Goal: Transaction & Acquisition: Purchase product/service

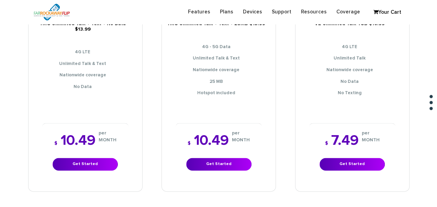
scroll to position [343, 0]
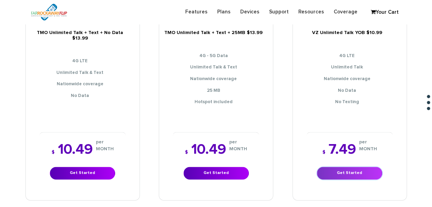
click at [346, 169] on link "Get Started" at bounding box center [349, 173] width 65 height 13
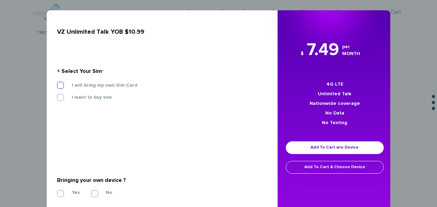
click at [109, 82] on label "I will bring my own Sim Card" at bounding box center [99, 85] width 76 height 6
click at [57, 83] on input "I will bring my own Sim Card" at bounding box center [57, 83] width 0 height 0
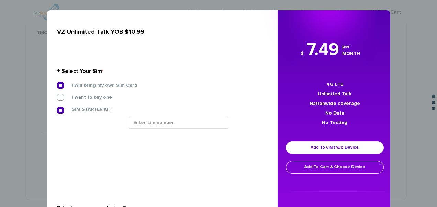
scroll to position [69, 0]
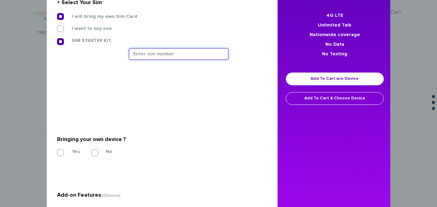
paste input "354834100099245"
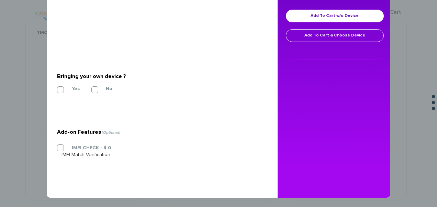
scroll to position [133, 0]
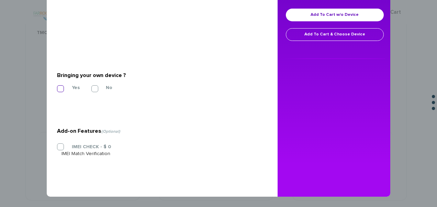
type input "354834100099245"
click at [68, 87] on section "Bringing your own device ? * Yes No" at bounding box center [159, 81] width 205 height 56
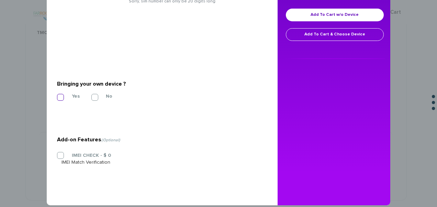
click at [61, 94] on label "Yes" at bounding box center [70, 96] width 18 height 6
click at [57, 95] on input "Yes" at bounding box center [57, 95] width 0 height 0
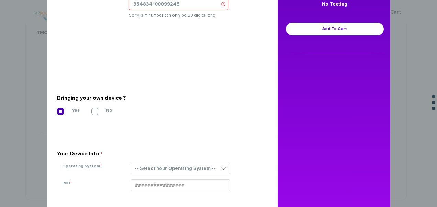
scroll to position [167, 0]
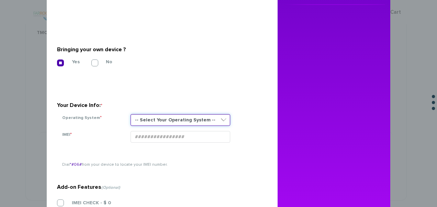
click at [167, 121] on select "-- Select Your Operating System -- ANDROID BLACKBERRY IOS NONE (BASIC PHONE) WI…" at bounding box center [180, 120] width 100 height 12
select select "NONE (BASIC PHONE)"
click at [130, 114] on select "-- Select Your Operating System -- ANDROID BLACKBERRY IOS NONE (BASIC PHONE) WI…" at bounding box center [180, 120] width 100 height 12
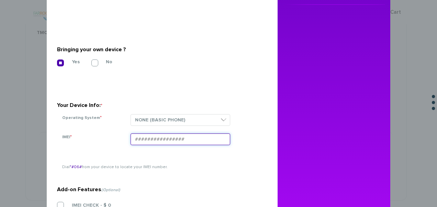
paste input "354834100099245"
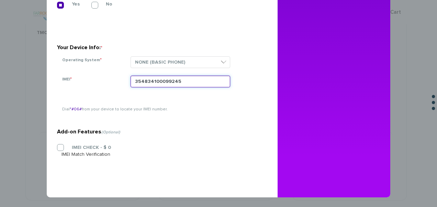
scroll to position [225, 0]
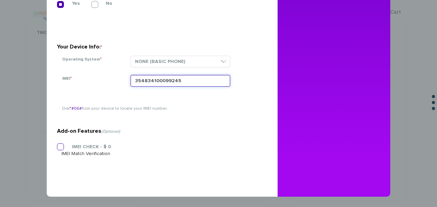
type input "354834100099245"
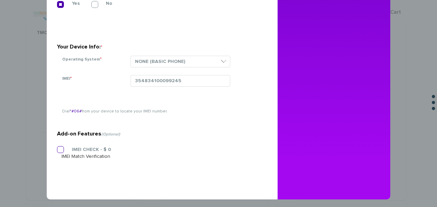
click at [71, 145] on section "Add-on Features (Optional) IMEI CHECK - $ 0 IMEI Match Verification" at bounding box center [159, 128] width 205 height 111
click at [80, 149] on label "IMEI CHECK - $ 0" at bounding box center [85, 149] width 49 height 6
click at [57, 147] on input "IMEI CHECK - $ 0" at bounding box center [57, 147] width 0 height 0
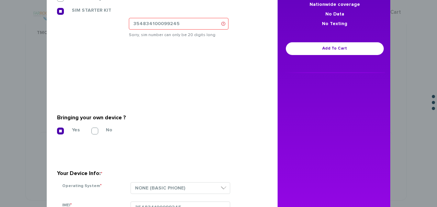
scroll to position [54, 0]
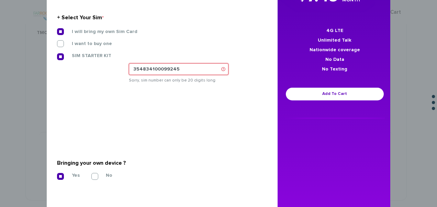
drag, startPoint x: 187, startPoint y: 67, endPoint x: 96, endPoint y: 67, distance: 91.3
click at [117, 69] on div "I will bring my own Sim Card I want to buy one SIM STARTER KIT" at bounding box center [159, 58] width 215 height 60
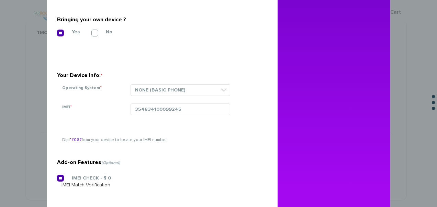
scroll to position [88, 0]
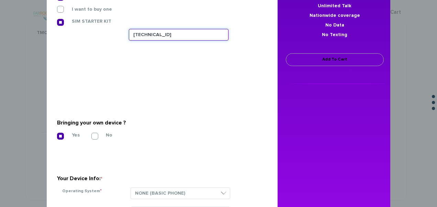
type input "89148000011835956408"
click at [352, 60] on link "Add To Cart" at bounding box center [335, 59] width 98 height 13
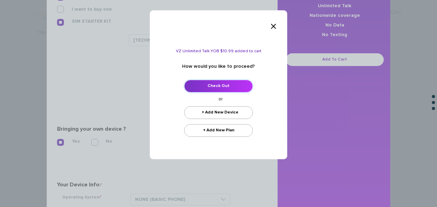
click at [242, 83] on link "Check Out" at bounding box center [218, 86] width 69 height 13
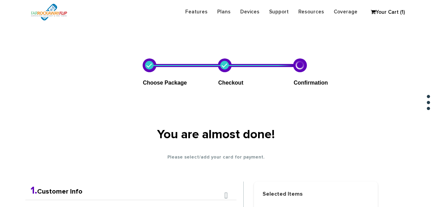
scroll to position [121, 0]
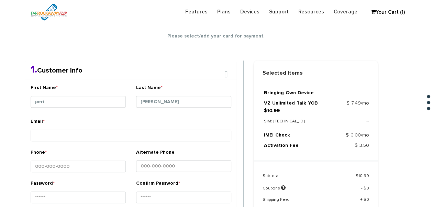
type input "davidovich"
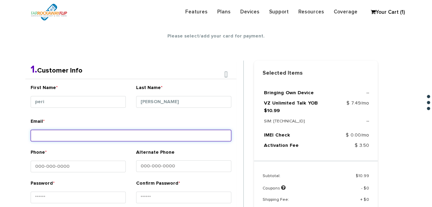
click at [90, 139] on input "Email *" at bounding box center [131, 135] width 201 height 12
type input "tlieber61+125@gmail.com"
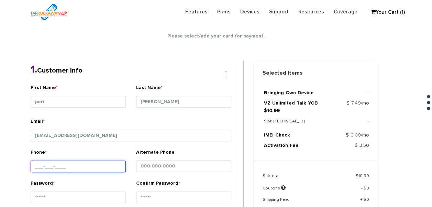
click at [88, 162] on input "Phone *" at bounding box center [78, 166] width 95 height 12
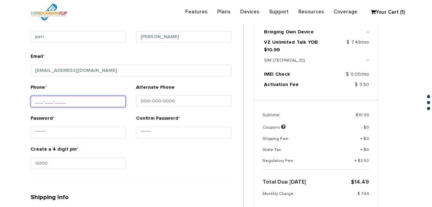
scroll to position [190, 0]
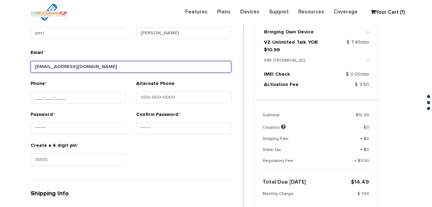
click at [64, 69] on input "tlieber61+125@gmail.com" at bounding box center [131, 67] width 201 height 12
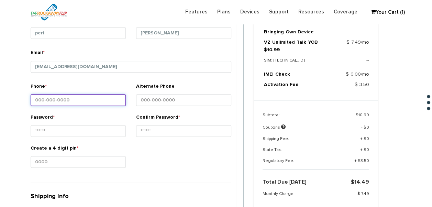
click at [76, 94] on input "Phone *" at bounding box center [78, 100] width 95 height 12
type input "347-526-8625"
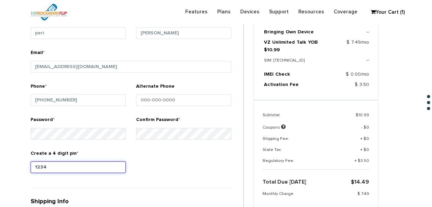
type input "1234"
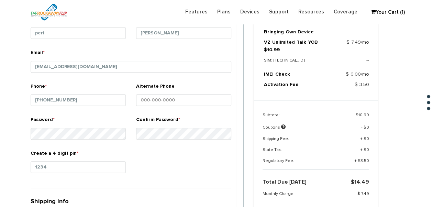
scroll to position [320, 0]
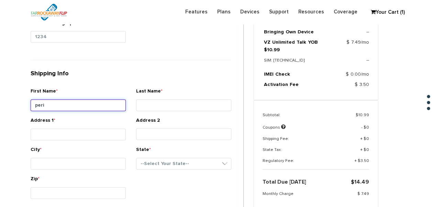
type input "peri"
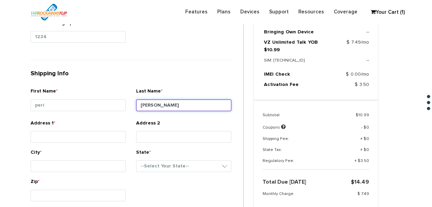
type input "[PERSON_NAME]"
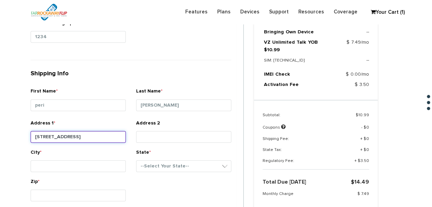
type input "[STREET_ADDRESS]"
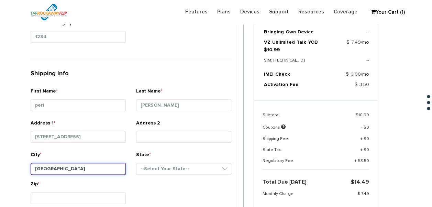
type input "[GEOGRAPHIC_DATA]"
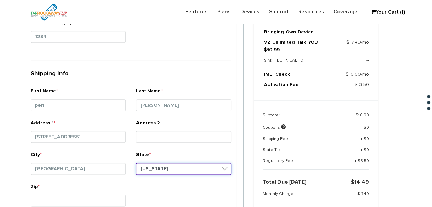
select select "NM"
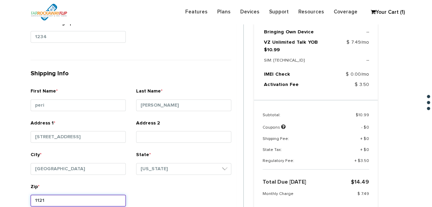
type input "11218"
click at [150, 160] on div "State * --Select Your State-- District of Columbia Alabama Alaska Arizona Arkan…" at bounding box center [183, 165] width 95 height 28
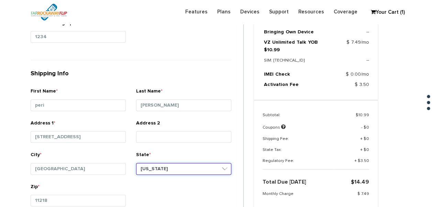
click at [151, 163] on select "--Select Your State-- District of Columbia Alabama Alaska Arizona Arkansas Cali…" at bounding box center [183, 169] width 95 height 12
select select "NY"
click at [136, 163] on select "--Select Your State-- District of Columbia Alabama Alaska Arizona Arkansas Cali…" at bounding box center [183, 169] width 95 height 12
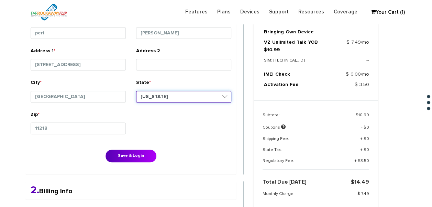
scroll to position [423, 0]
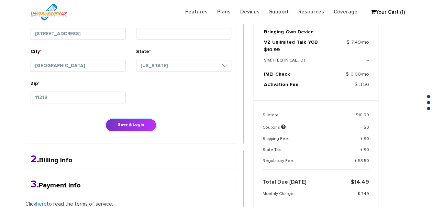
click at [142, 118] on button "Save & Login" at bounding box center [130, 124] width 51 height 13
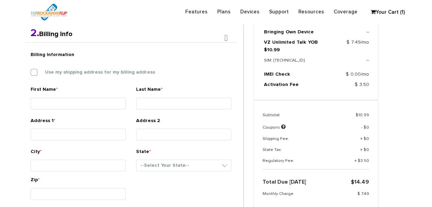
click at [96, 68] on div "Billing Information Use my shipping address for my billing address" at bounding box center [130, 67] width 211 height 38
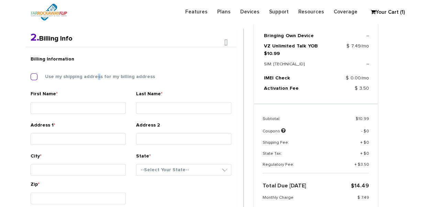
click at [95, 77] on label "Use my shipping address for my billing address" at bounding box center [95, 76] width 120 height 6
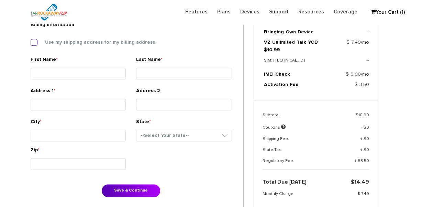
click at [37, 44] on label "Use my shipping address for my billing address" at bounding box center [95, 42] width 120 height 6
click at [31, 40] on input "Use my shipping address for my billing address" at bounding box center [31, 40] width 0 height 0
type input "peri"
type input "davidovich"
type input "561 east 3rd st"
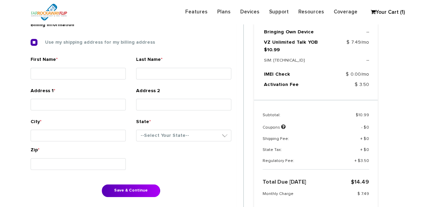
type input "brooklyn"
select select "NY"
type input "11218"
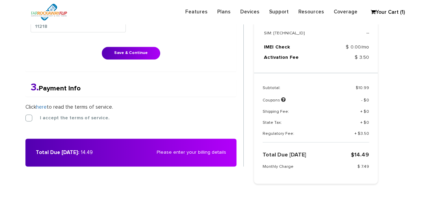
click at [123, 51] on button "Save & Continue" at bounding box center [131, 53] width 58 height 13
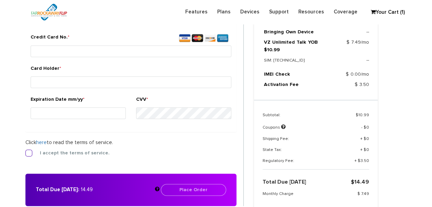
drag, startPoint x: 23, startPoint y: 139, endPoint x: 28, endPoint y: 156, distance: 17.1
click at [27, 153] on div "1. Shipping Info First Name * peri Last Name * davidovich Address 1 * 561 east …" at bounding box center [134, 54] width 228 height 337
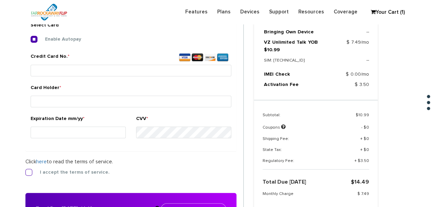
click at [30, 164] on span "Click here to read the terms of service." at bounding box center [69, 161] width 88 height 5
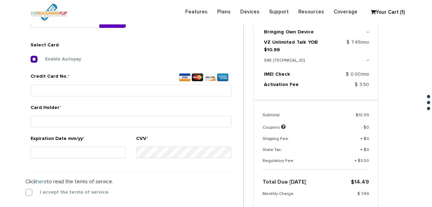
scroll to position [255, 0]
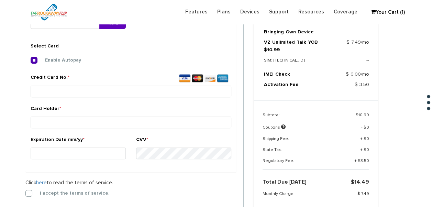
click at [30, 199] on form "2. Billing Info Billing Information Use my shipping address for my billing addr…" at bounding box center [134, 98] width 218 height 295
click at [30, 194] on label "I accept the terms of service." at bounding box center [70, 193] width 80 height 6
click at [25, 191] on input "I accept the terms of service." at bounding box center [25, 191] width 0 height 0
click at [68, 84] on div "Credit Card No. *" at bounding box center [131, 87] width 201 height 26
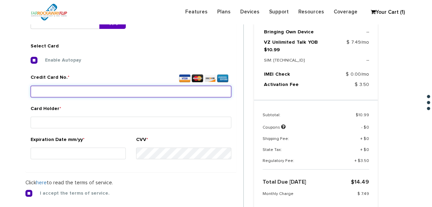
click at [87, 89] on input "Credit Card No. *" at bounding box center [131, 91] width 201 height 12
type input "3795 8189 1061 006"
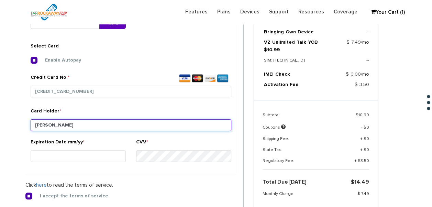
type input "[PERSON_NAME]"
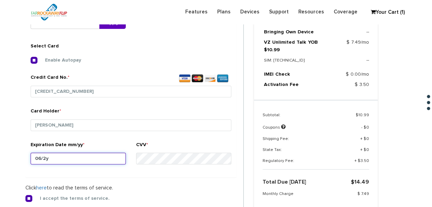
type input "06/29"
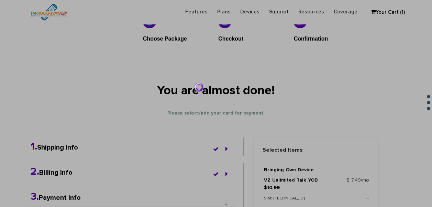
scroll to position [0, 0]
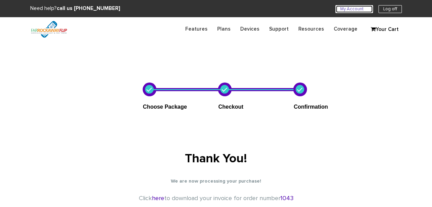
click at [354, 9] on link "My Account U" at bounding box center [353, 9] width 37 height 8
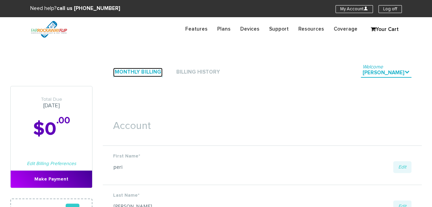
click at [130, 75] on link "Monthly Billing" at bounding box center [137, 72] width 49 height 9
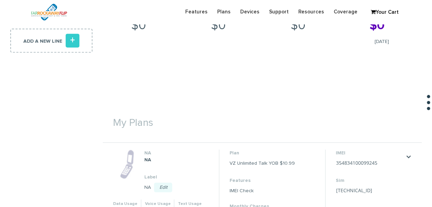
scroll to position [206, 0]
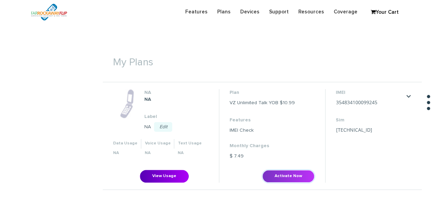
click at [277, 178] on button "Activate Now" at bounding box center [288, 176] width 52 height 13
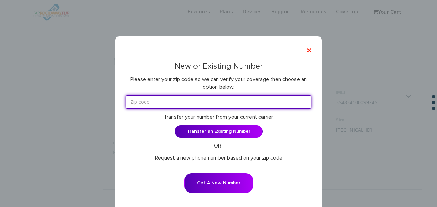
click at [167, 99] on input "text" at bounding box center [218, 101] width 185 height 13
type input "11230"
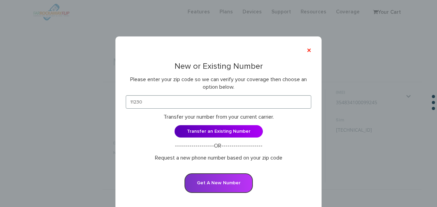
click at [214, 178] on button "Get A New Number" at bounding box center [218, 183] width 68 height 20
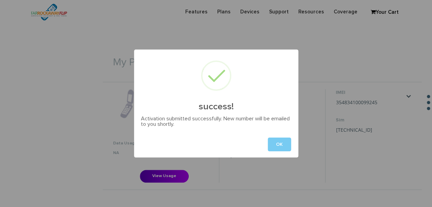
click at [274, 140] on button "OK" at bounding box center [278, 144] width 23 height 14
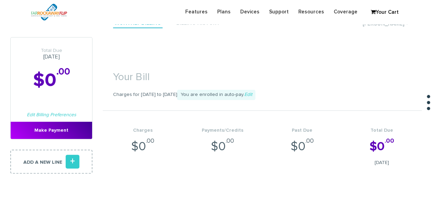
scroll to position [0, 0]
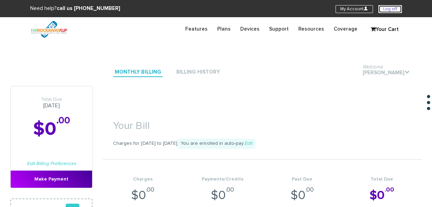
click at [386, 10] on link "Log off" at bounding box center [389, 9] width 23 height 8
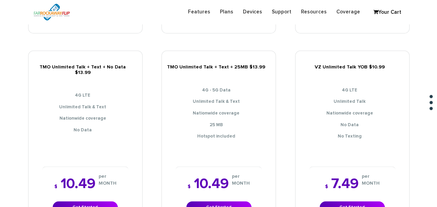
scroll to position [378, 0]
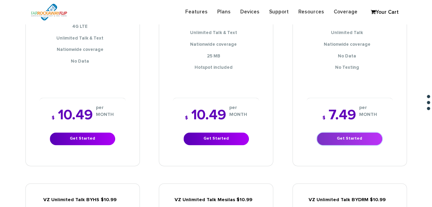
click at [334, 133] on link "Get Started" at bounding box center [349, 138] width 65 height 13
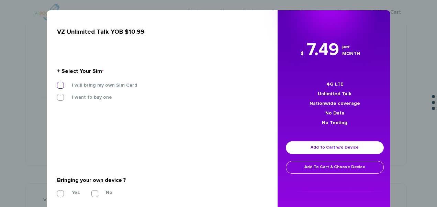
click at [92, 85] on label "I will bring my own Sim Card" at bounding box center [99, 85] width 76 height 6
click at [57, 83] on input "I will bring my own Sim Card" at bounding box center [57, 83] width 0 height 0
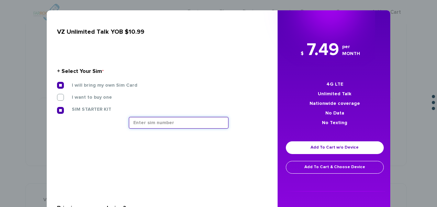
click at [162, 118] on input "text" at bounding box center [179, 123] width 100 height 12
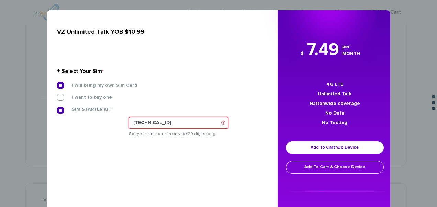
type input "[TECHNICAL_ID]"
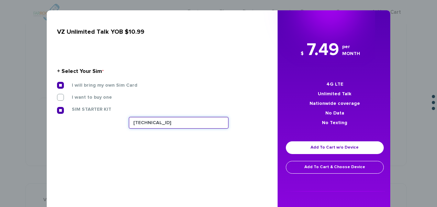
scroll to position [103, 0]
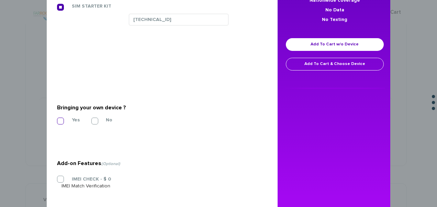
click at [76, 120] on label "Yes" at bounding box center [70, 120] width 18 height 6
click at [57, 119] on input "Yes" at bounding box center [57, 119] width 0 height 0
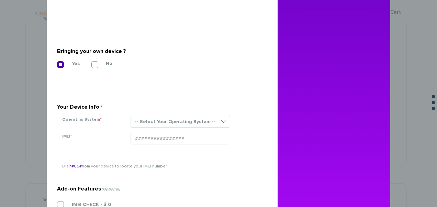
scroll to position [206, 0]
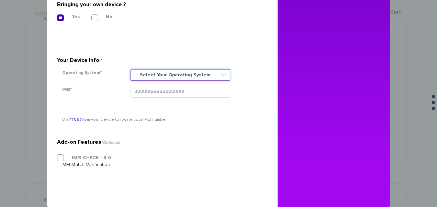
click at [150, 76] on select "-- Select Your Operating System -- ANDROID BLACKBERRY IOS NONE (BASIC PHONE) WI…" at bounding box center [180, 75] width 100 height 12
select select "NONE (BASIC PHONE)"
click at [130, 69] on select "-- Select Your Operating System -- ANDROID BLACKBERRY IOS NONE (BASIC PHONE) WI…" at bounding box center [180, 75] width 100 height 12
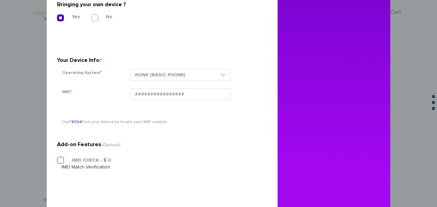
click at [61, 159] on label "IMEI CHECK - $ 0" at bounding box center [85, 160] width 49 height 6
click at [57, 158] on input "IMEI CHECK - $ 0" at bounding box center [57, 158] width 0 height 0
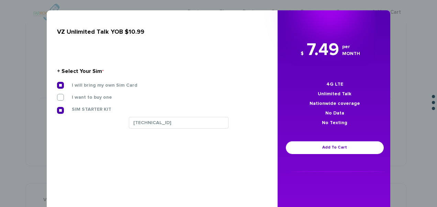
scroll to position [137, 0]
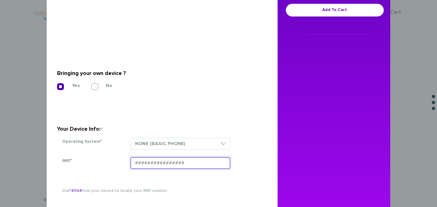
paste input "354834102432378"
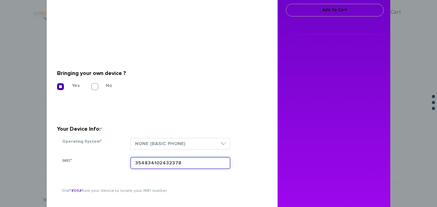
type input "354834102432378"
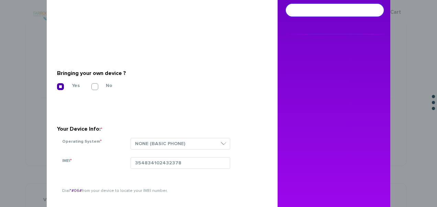
click at [307, 8] on link "Add To Cart" at bounding box center [335, 10] width 98 height 13
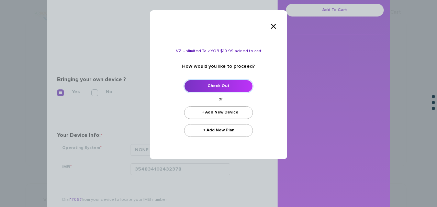
click at [216, 85] on link "Check Out" at bounding box center [218, 86] width 69 height 13
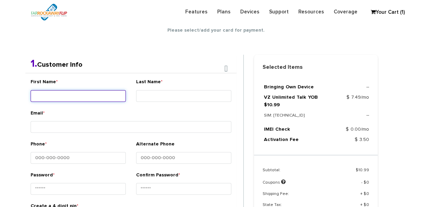
click at [75, 91] on input "First Name *" at bounding box center [78, 96] width 95 height 12
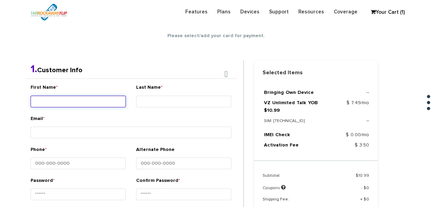
scroll to position [121, 0]
type input "bracha"
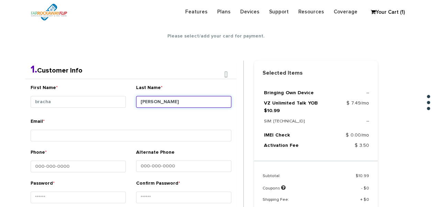
type input "shapiro"
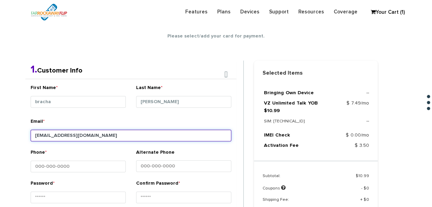
type input "tlieber61+126@gmail.com"
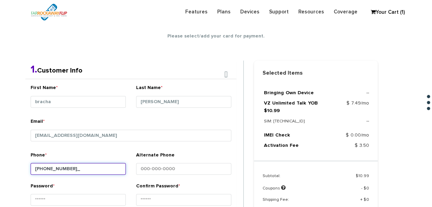
type input "718-807-7256"
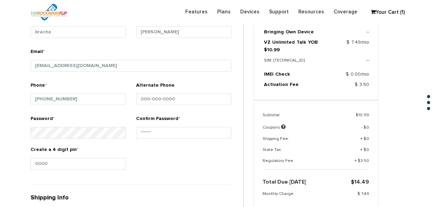
scroll to position [224, 0]
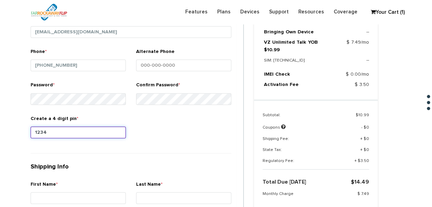
type input "1234"
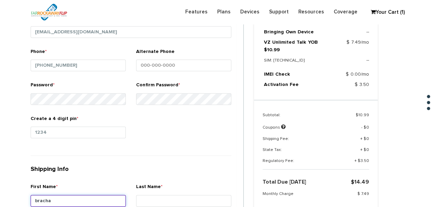
type input "bracha"
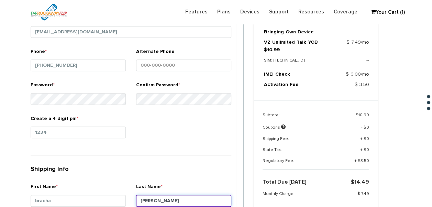
type input "[PERSON_NAME]"
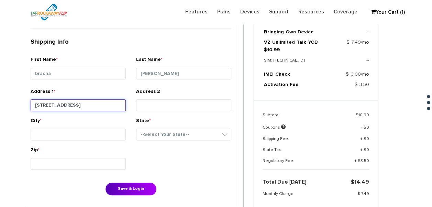
type input "[STREET_ADDRESS]"
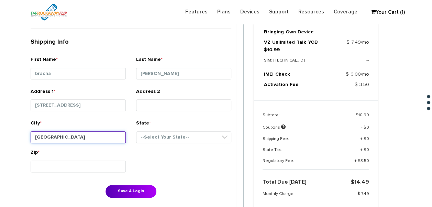
type input "[GEOGRAPHIC_DATA]"
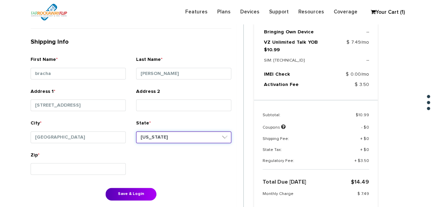
select select "NY"
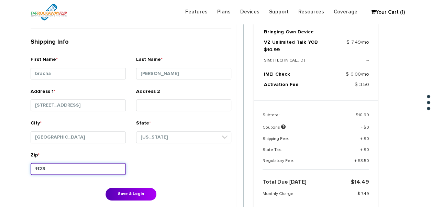
type input "11230"
click at [105, 187] on button "Save & Login" at bounding box center [130, 193] width 51 height 13
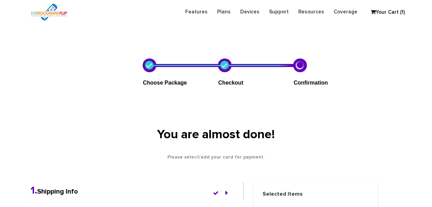
scroll to position [255, 0]
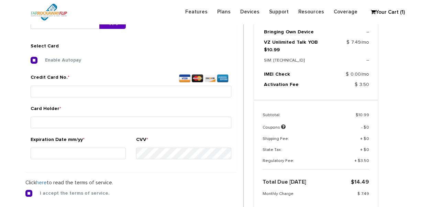
click at [98, 76] on label "Credit Card No. *" at bounding box center [131, 79] width 201 height 10
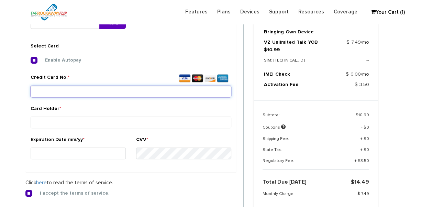
click at [98, 85] on input "Credit Card No. *" at bounding box center [131, 91] width 201 height 12
click at [103, 96] on input "Credit Card No. *" at bounding box center [131, 91] width 201 height 12
type input "[CREDIT_CARD_NUMBER]"
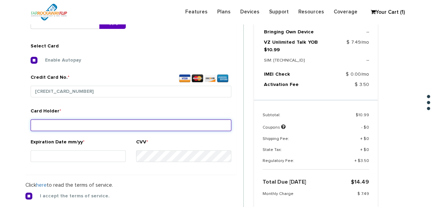
click at [99, 120] on input "Card Holder *" at bounding box center [131, 125] width 201 height 12
type input "[PERSON_NAME]"
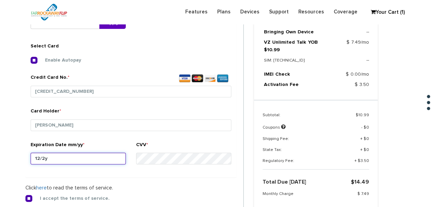
type input "12/26"
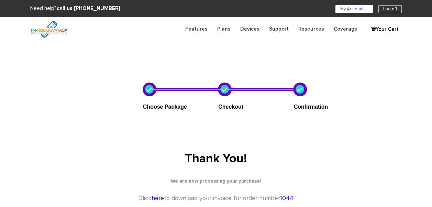
drag, startPoint x: 340, startPoint y: 5, endPoint x: 339, endPoint y: 10, distance: 4.9
click at [340, 7] on section "Need help? call us [PHONE_NUMBER] My Account U Log off" at bounding box center [216, 8] width 432 height 17
click at [339, 10] on link "My Account U" at bounding box center [353, 9] width 37 height 8
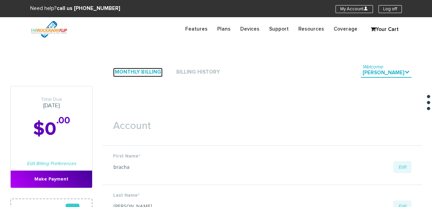
click at [137, 73] on link "Monthly Billing" at bounding box center [137, 72] width 49 height 9
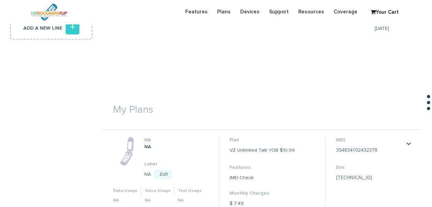
scroll to position [240, 0]
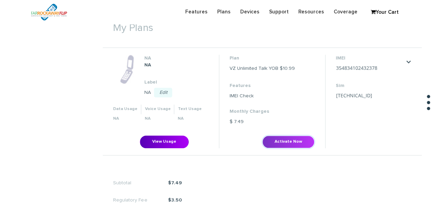
click at [274, 135] on button "Activate Now" at bounding box center [288, 141] width 52 height 13
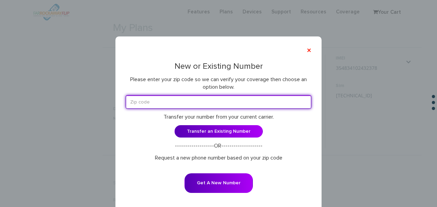
click at [201, 108] on input "text" at bounding box center [218, 101] width 185 height 13
type input "11230"
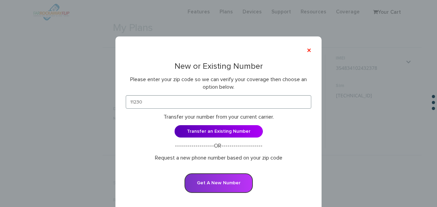
click at [223, 179] on button "Get A New Number" at bounding box center [218, 183] width 68 height 20
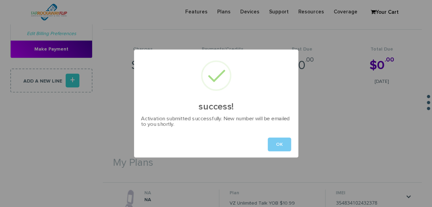
scroll to position [103, 0]
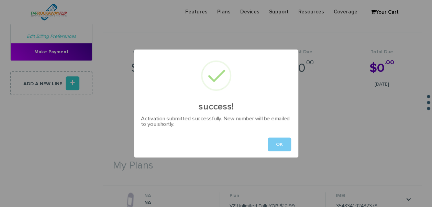
click at [284, 144] on button "OK" at bounding box center [278, 144] width 23 height 14
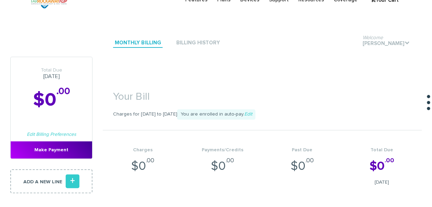
scroll to position [0, 0]
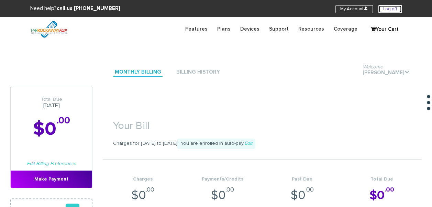
click at [400, 12] on link "Log off" at bounding box center [389, 9] width 23 height 8
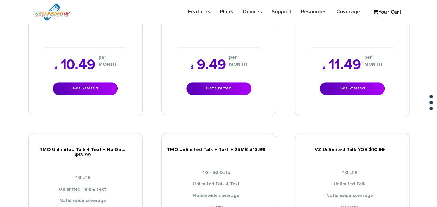
scroll to position [309, 0]
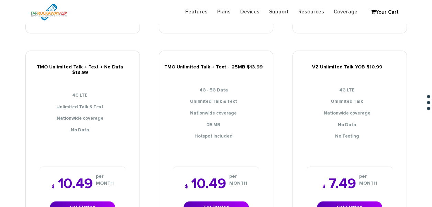
click at [341, 194] on div "$ 7.49 per MONTH Get Started" at bounding box center [349, 195] width 86 height 58
click at [344, 201] on link "Get Started" at bounding box center [349, 207] width 65 height 13
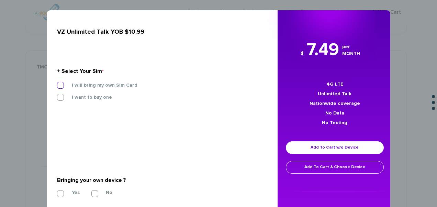
click at [107, 87] on label "I will bring my own Sim Card" at bounding box center [99, 85] width 76 height 6
click at [57, 83] on input "I will bring my own Sim Card" at bounding box center [57, 83] width 0 height 0
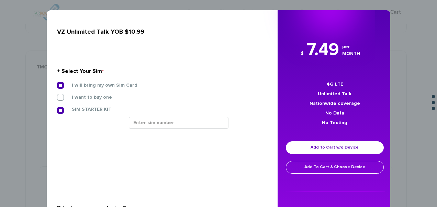
scroll to position [34, 0]
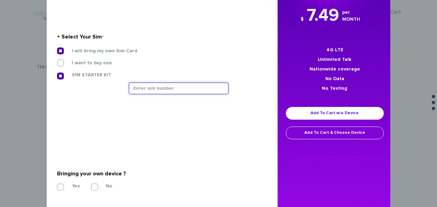
click at [163, 93] on input "text" at bounding box center [179, 88] width 100 height 12
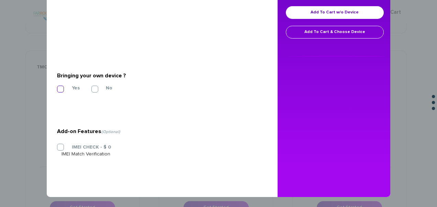
type input "[TECHNICAL_ID]"
click at [61, 86] on label "Yes" at bounding box center [70, 88] width 18 height 6
click at [57, 87] on input "Yes" at bounding box center [57, 87] width 0 height 0
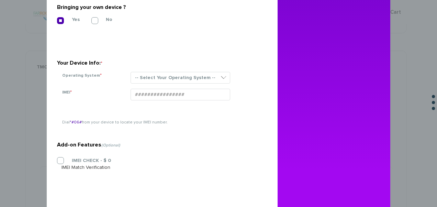
scroll to position [217, 0]
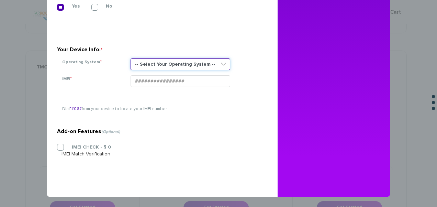
click at [155, 58] on select "-- Select Your Operating System -- ANDROID BLACKBERRY IOS NONE (BASIC PHONE) WI…" at bounding box center [180, 64] width 100 height 12
select select "NONE (BASIC PHONE)"
click at [130, 58] on select "-- Select Your Operating System -- ANDROID BLACKBERRY IOS NONE (BASIC PHONE) WI…" at bounding box center [180, 64] width 100 height 12
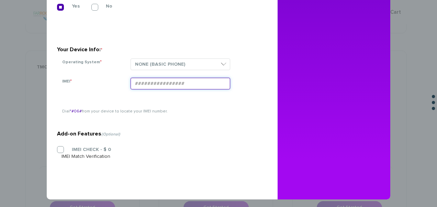
drag, startPoint x: 161, startPoint y: 77, endPoint x: 152, endPoint y: 86, distance: 13.1
paste input "354834106812591"
type input "354834106812591"
click at [61, 150] on label "IMEI CHECK - $ 0" at bounding box center [85, 149] width 49 height 6
click at [57, 147] on input "IMEI CHECK - $ 0" at bounding box center [57, 147] width 0 height 0
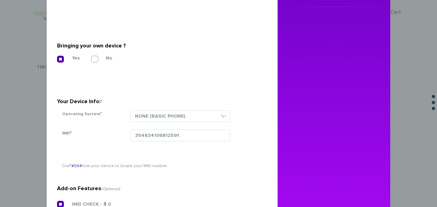
scroll to position [45, 0]
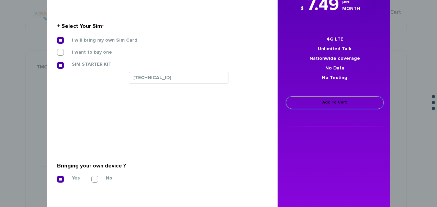
click at [301, 103] on link "Add To Cart" at bounding box center [335, 102] width 98 height 13
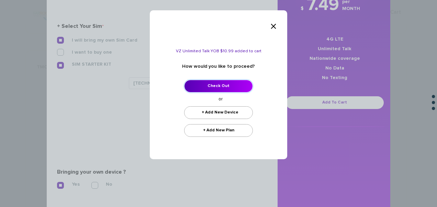
click at [232, 84] on link "Check Out" at bounding box center [218, 86] width 69 height 13
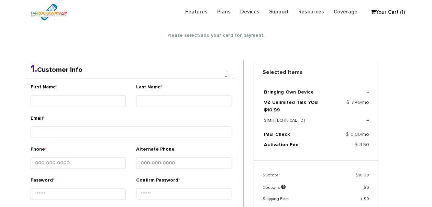
scroll to position [121, 0]
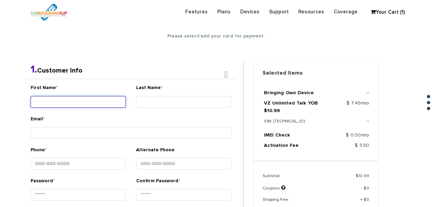
click at [63, 102] on input "First Name *" at bounding box center [78, 102] width 95 height 12
type input "[PERSON_NAME]"
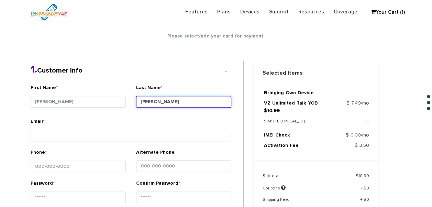
type input "[PERSON_NAME]"
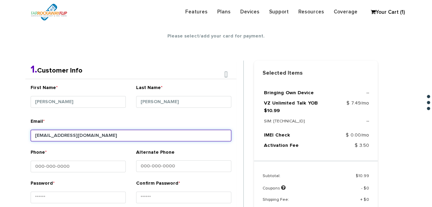
type input "[EMAIL_ADDRESS][DOMAIN_NAME]"
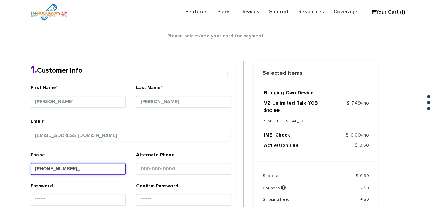
type input "[PHONE_NUMBER]"
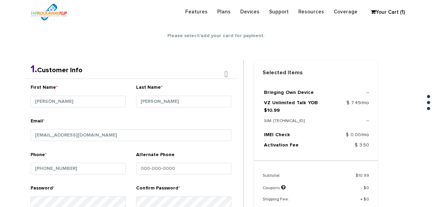
scroll to position [252, 0]
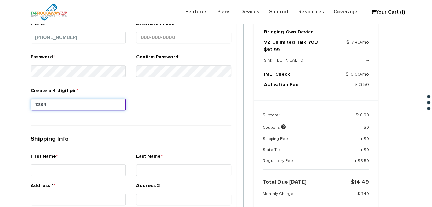
type input "1234"
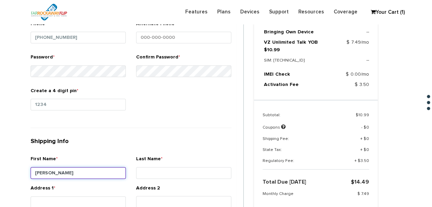
type input "[PERSON_NAME]"
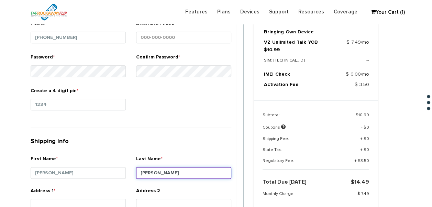
type input "[PERSON_NAME]"
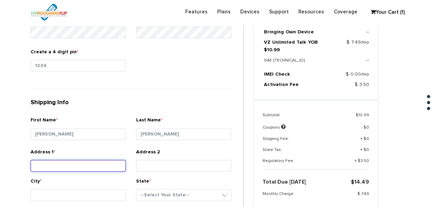
scroll to position [322, 0]
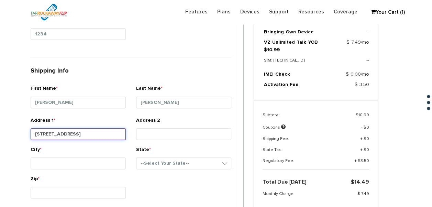
type input "[STREET_ADDRESS]"
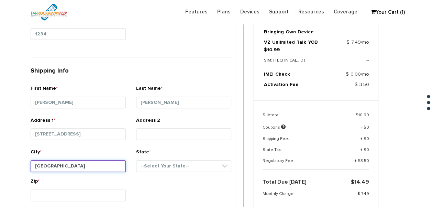
type input "[GEOGRAPHIC_DATA]"
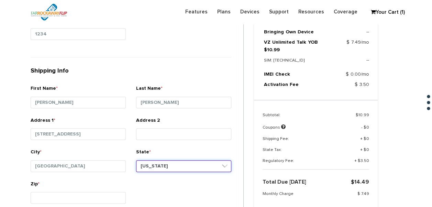
select select "NY"
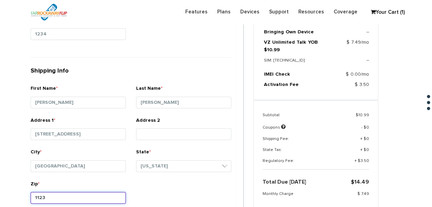
type input "11230"
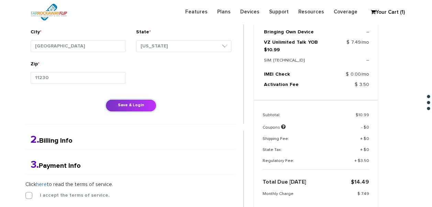
click at [120, 102] on button "Save & Login" at bounding box center [130, 105] width 51 height 13
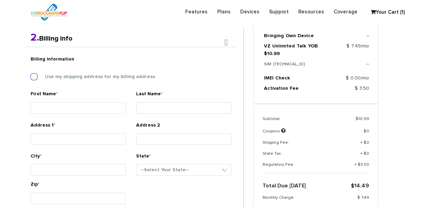
click at [113, 77] on label "Use my shipping address for my billing address" at bounding box center [95, 76] width 120 height 6
click at [31, 75] on input "Use my shipping address for my billing address" at bounding box center [31, 75] width 0 height 0
type input "[PERSON_NAME]"
type input "[STREET_ADDRESS]"
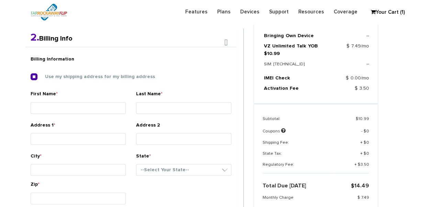
type input "[GEOGRAPHIC_DATA]"
select select "NY"
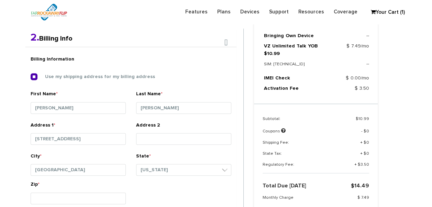
scroll to position [281, 0]
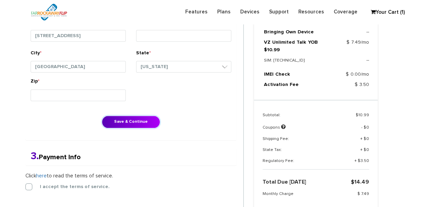
click at [124, 117] on button "Save & Continue" at bounding box center [131, 121] width 58 height 13
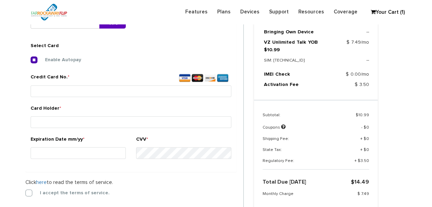
scroll to position [255, 0]
click at [45, 192] on label "I accept the terms of service." at bounding box center [70, 193] width 80 height 6
click at [25, 191] on input "I accept the terms of service." at bounding box center [25, 191] width 0 height 0
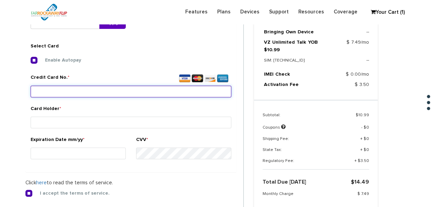
click at [75, 88] on input "Credit Card No. *" at bounding box center [131, 91] width 201 height 12
type input "[CREDIT_CARD_NUMBER]"
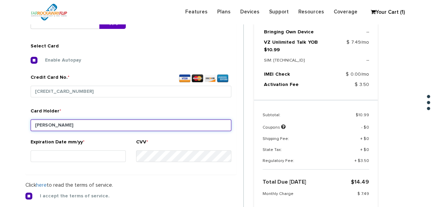
type input "[PERSON_NAME]"
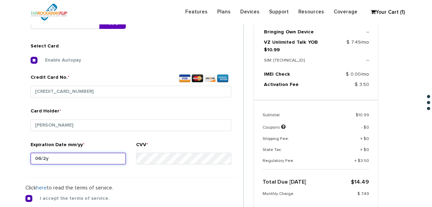
type input "06/26"
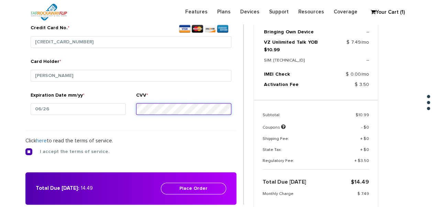
scroll to position [324, 0]
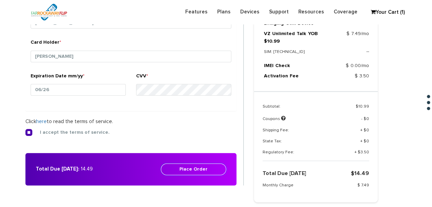
click at [201, 163] on button "Place Order" at bounding box center [193, 169] width 65 height 12
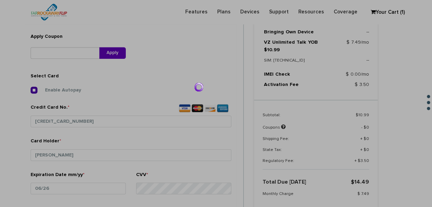
scroll to position [187, 0]
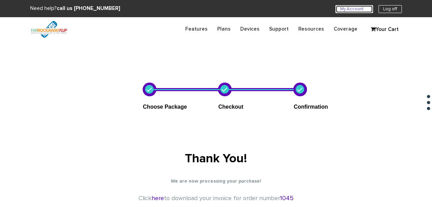
click at [345, 7] on link "My Account U" at bounding box center [353, 9] width 37 height 8
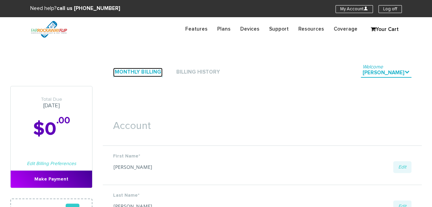
click at [159, 69] on link "Monthly Billing" at bounding box center [137, 72] width 49 height 9
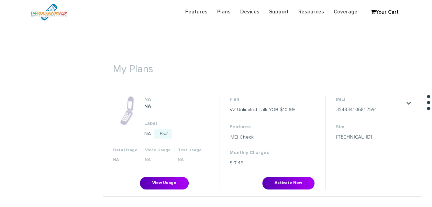
scroll to position [240, 0]
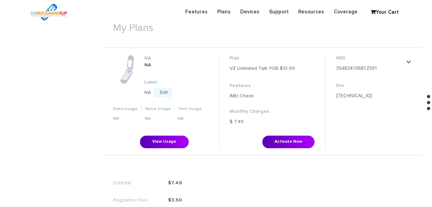
click at [283, 129] on li "Plan VZ Unlimited Talk YOB $10.99 Features IMEI Check Monthly Charges $ 7.49 Ac…" at bounding box center [272, 101] width 106 height 93
click at [284, 135] on button "Activate Now" at bounding box center [288, 141] width 52 height 13
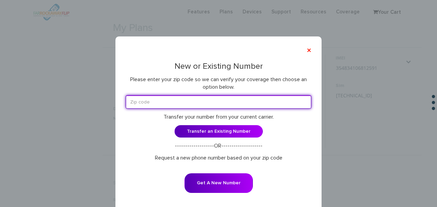
click at [244, 97] on input "text" at bounding box center [218, 101] width 185 height 13
type input "11230"
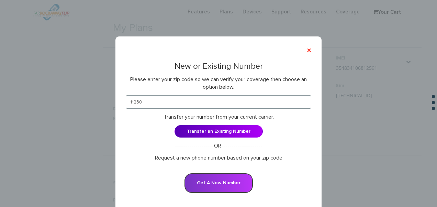
click at [214, 182] on button "Get A New Number" at bounding box center [218, 183] width 68 height 20
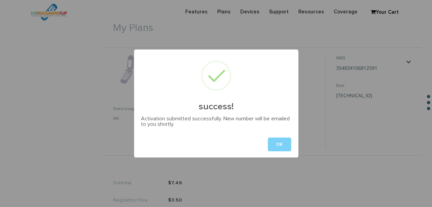
click at [281, 127] on div "success! Activation submitted successfully. New number will be emailed to you s…" at bounding box center [216, 103] width 164 height 108
click at [274, 140] on button "OK" at bounding box center [278, 144] width 23 height 14
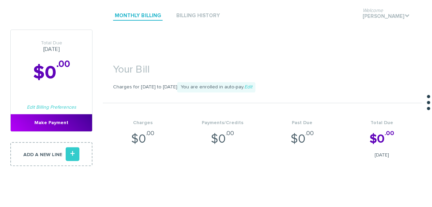
scroll to position [0, 0]
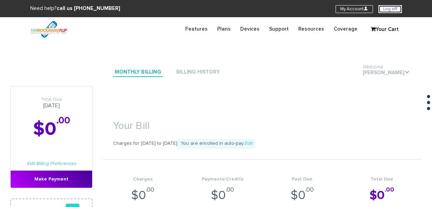
click at [388, 12] on link "Log off" at bounding box center [389, 9] width 23 height 8
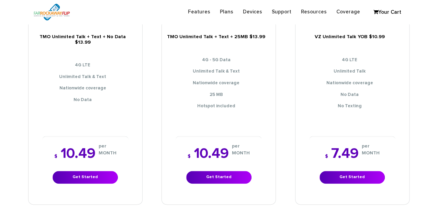
scroll to position [343, 0]
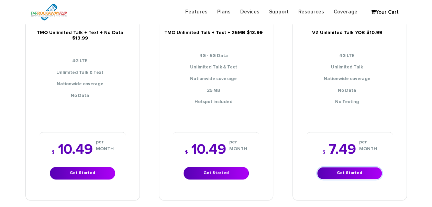
click at [363, 167] on link "Get Started" at bounding box center [349, 173] width 65 height 13
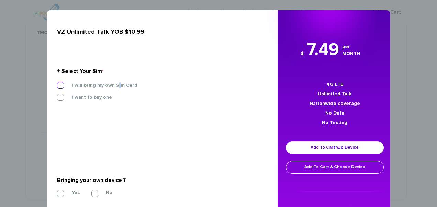
click at [114, 87] on label "I will bring my own Sim Card" at bounding box center [99, 85] width 76 height 6
drag, startPoint x: 114, startPoint y: 87, endPoint x: 109, endPoint y: 86, distance: 4.5
click at [109, 86] on label "I will bring my own Sim Card" at bounding box center [99, 85] width 76 height 6
click at [57, 83] on input "I will bring my own Sim Card" at bounding box center [57, 83] width 0 height 0
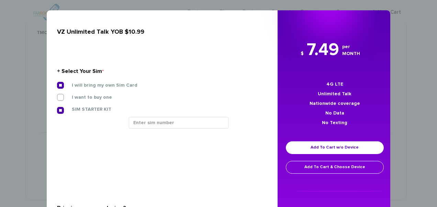
click at [153, 114] on div "SIM STARTER KIT" at bounding box center [159, 111] width 215 height 11
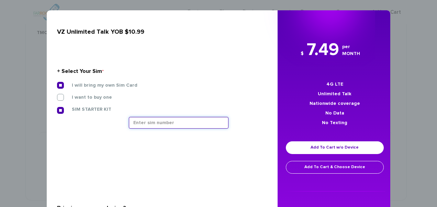
click at [155, 124] on input "text" at bounding box center [179, 123] width 100 height 12
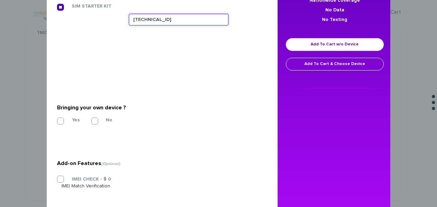
type input "89148000011835956283"
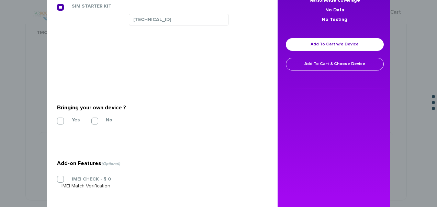
click at [185, 97] on section "Bringing your own device ? * Yes No" at bounding box center [159, 113] width 205 height 56
click at [64, 122] on label "Yes" at bounding box center [70, 120] width 18 height 6
click at [57, 119] on input "Yes" at bounding box center [57, 119] width 0 height 0
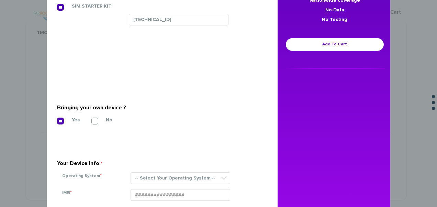
scroll to position [217, 0]
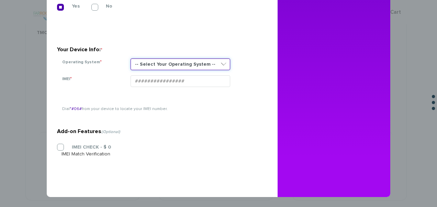
click at [160, 66] on select "-- Select Your Operating System -- ANDROID BLACKBERRY IOS NONE (BASIC PHONE) WI…" at bounding box center [180, 64] width 100 height 12
select select "NONE (BASIC PHONE)"
click at [130, 58] on select "-- Select Your Operating System -- ANDROID BLACKBERRY IOS NONE (BASIC PHONE) WI…" at bounding box center [180, 64] width 100 height 12
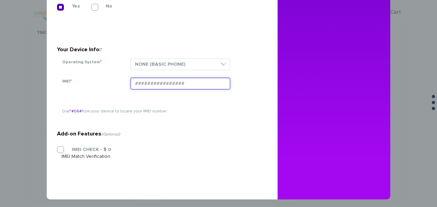
paste input "354834107760906"
type input "354834107760906"
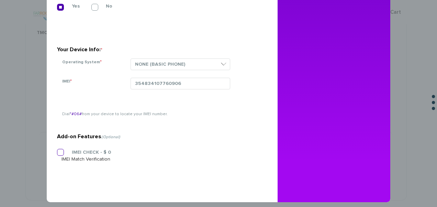
click at [85, 149] on label "IMEI CHECK - $ 0" at bounding box center [85, 152] width 49 height 6
click at [57, 150] on input "IMEI CHECK - $ 0" at bounding box center [57, 150] width 0 height 0
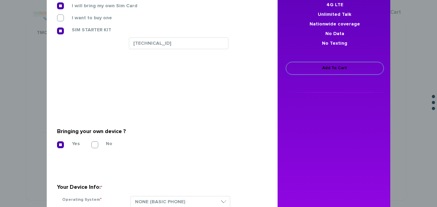
click at [319, 68] on link "Add To Cart" at bounding box center [335, 68] width 98 height 13
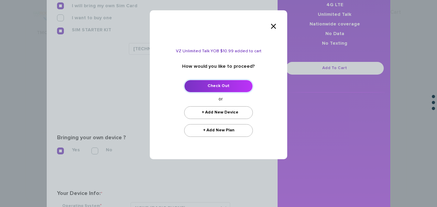
click at [205, 83] on link "Check Out" at bounding box center [218, 86] width 69 height 13
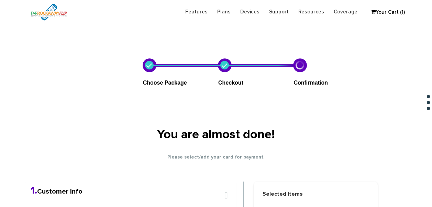
scroll to position [121, 0]
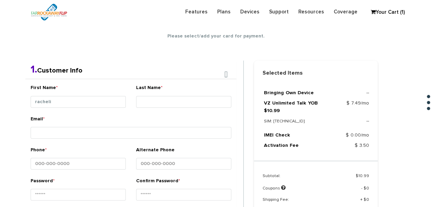
type input "racheli"
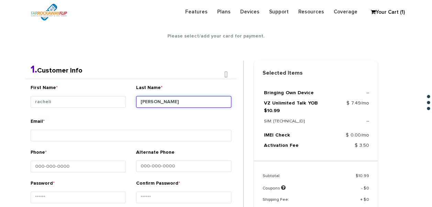
type input "[PERSON_NAME]"
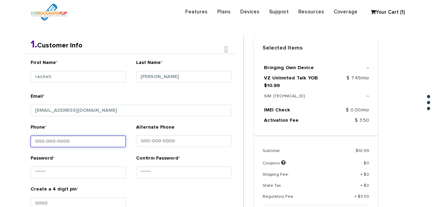
scroll to position [155, 0]
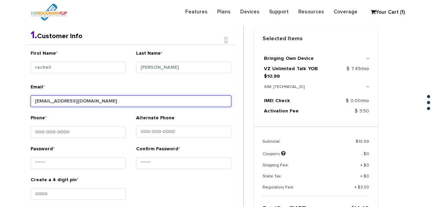
click at [58, 100] on input "[EMAIL_ADDRESS][DOMAIN_NAME]" at bounding box center [131, 101] width 201 height 12
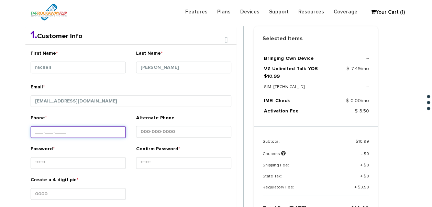
click at [74, 131] on input "Phone *" at bounding box center [78, 132] width 95 height 12
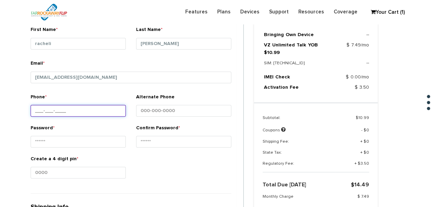
scroll to position [190, 0]
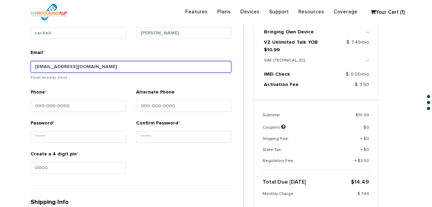
click at [61, 65] on input "[EMAIL_ADDRESS][DOMAIN_NAME]" at bounding box center [131, 67] width 201 height 12
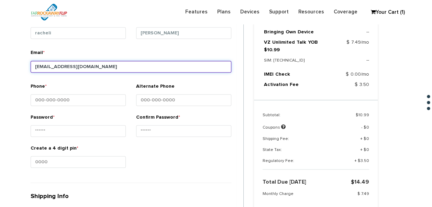
type input "[EMAIL_ADDRESS][DOMAIN_NAME]"
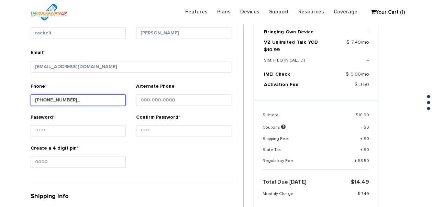
type input "[PHONE_NUMBER]"
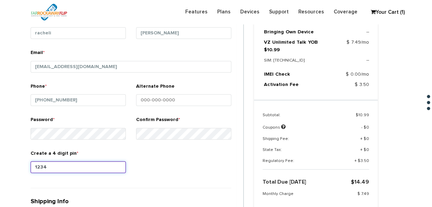
type input "1234"
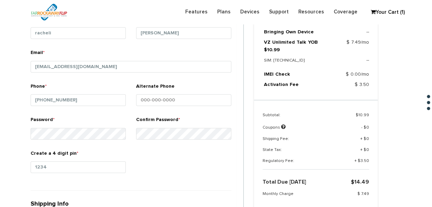
scroll to position [320, 0]
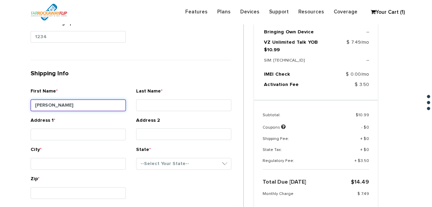
type input "[PERSON_NAME]"
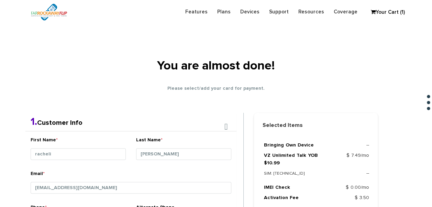
scroll to position [79, 0]
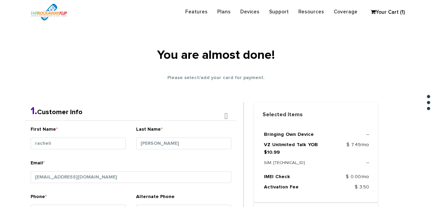
type input "[PERSON_NAME]"
click at [57, 146] on input "racheli" at bounding box center [78, 143] width 95 height 12
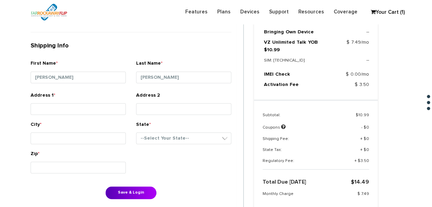
scroll to position [388, 0]
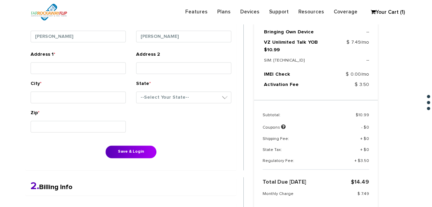
type input "[PERSON_NAME]"
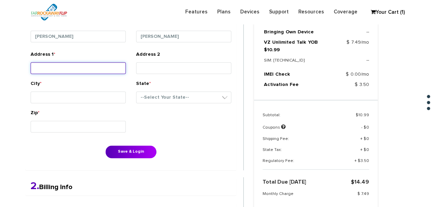
click at [76, 72] on input "Address 1 *" at bounding box center [78, 68] width 95 height 12
type input "[STREET_ADDRESS]"
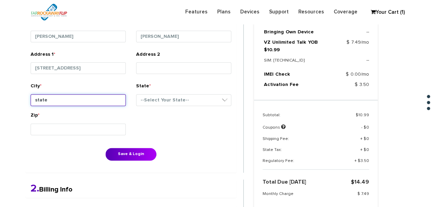
type input "[GEOGRAPHIC_DATA]"
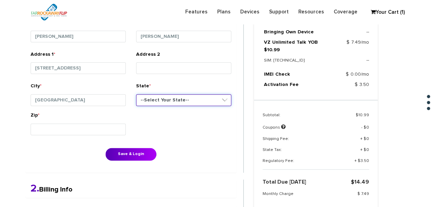
select select "NY"
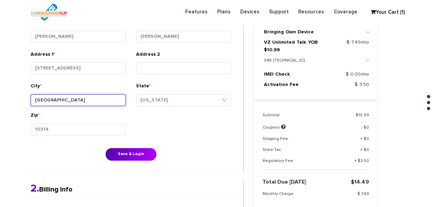
type input "10314"
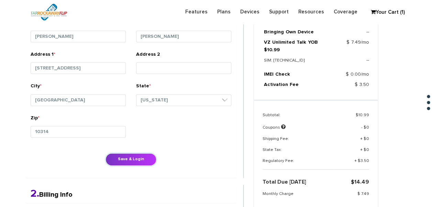
click at [143, 161] on button "Save & Login" at bounding box center [130, 159] width 51 height 13
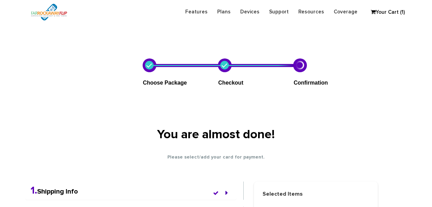
scroll to position [255, 0]
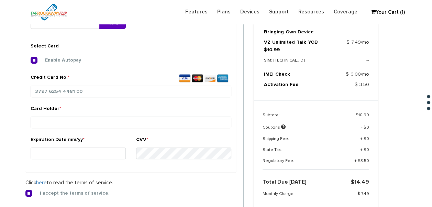
type input "3797 6254 4481 003"
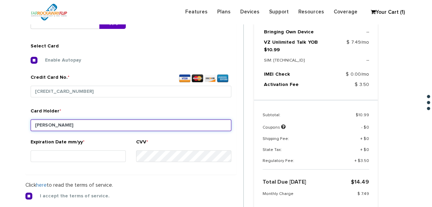
type input "strouse"
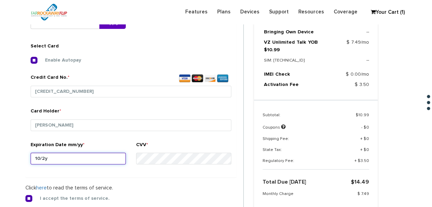
type input "10/27"
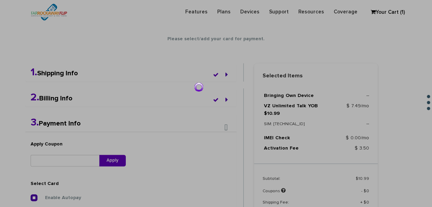
scroll to position [64, 0]
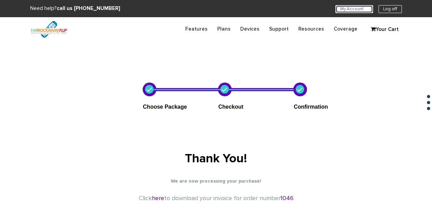
click at [343, 10] on link "My Account U" at bounding box center [353, 9] width 37 height 8
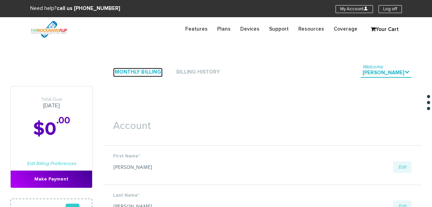
click at [144, 76] on link "Monthly Billing" at bounding box center [137, 72] width 49 height 9
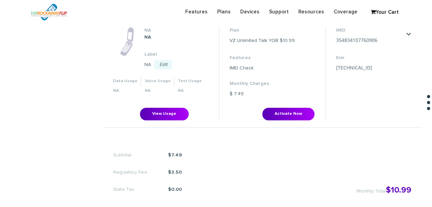
scroll to position [309, 0]
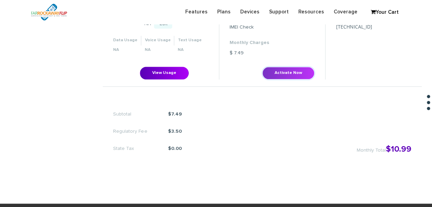
click at [279, 72] on button "Activate Now" at bounding box center [288, 73] width 52 height 13
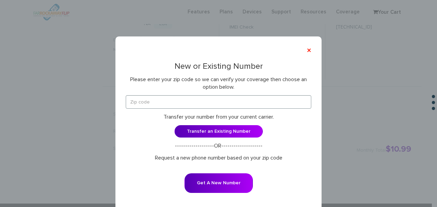
click at [198, 91] on div "New or Existing Number Please enter your zip code so we can verify your coverag…" at bounding box center [218, 132] width 185 height 140
click at [199, 94] on div "New or Existing Number Please enter your zip code so we can verify your coverag…" at bounding box center [218, 132] width 185 height 140
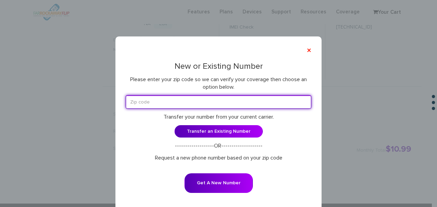
click at [199, 100] on input "text" at bounding box center [218, 101] width 185 height 13
type input "10314"
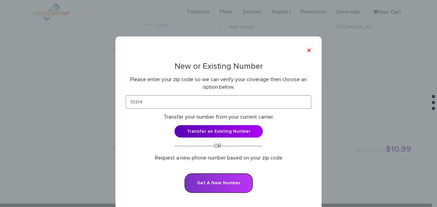
click at [221, 176] on button "Get A New Number" at bounding box center [218, 183] width 68 height 20
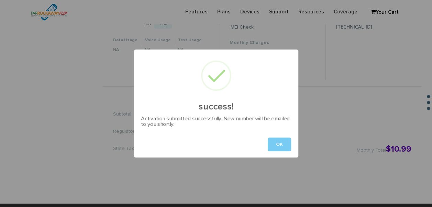
click at [281, 143] on button "OK" at bounding box center [278, 144] width 23 height 14
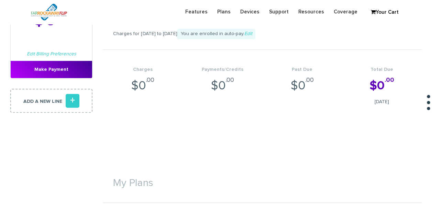
scroll to position [0, 0]
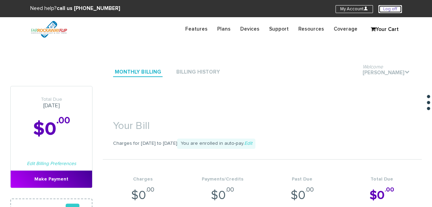
click at [385, 12] on link "Log off" at bounding box center [389, 9] width 23 height 8
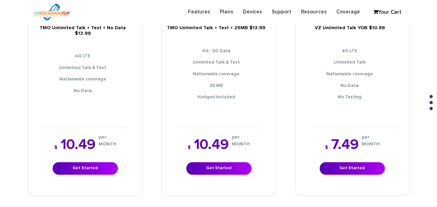
scroll to position [378, 0]
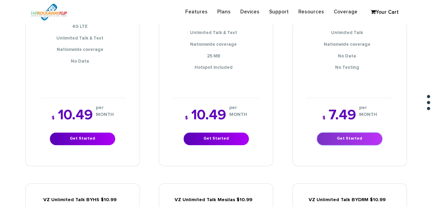
click at [347, 136] on link "Get Started" at bounding box center [349, 138] width 65 height 13
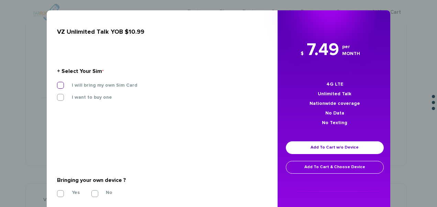
click at [100, 86] on label "I will bring my own Sim Card" at bounding box center [99, 85] width 76 height 6
click at [57, 83] on input "I will bring my own Sim Card" at bounding box center [57, 83] width 0 height 0
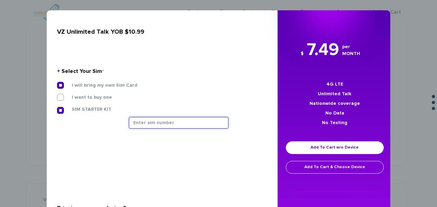
click at [151, 122] on input "text" at bounding box center [179, 123] width 100 height 12
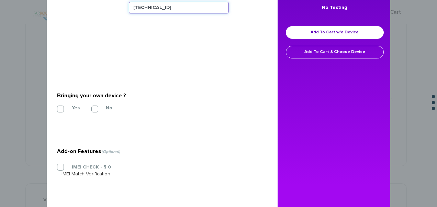
scroll to position [135, 0]
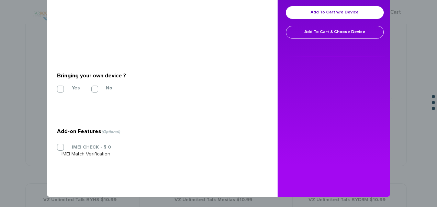
type input "89148000011835956671"
click at [59, 82] on section "Bringing your own device ? * Yes No" at bounding box center [159, 81] width 205 height 56
click at [62, 90] on label "Yes" at bounding box center [70, 88] width 18 height 6
click at [57, 87] on input "Yes" at bounding box center [57, 87] width 0 height 0
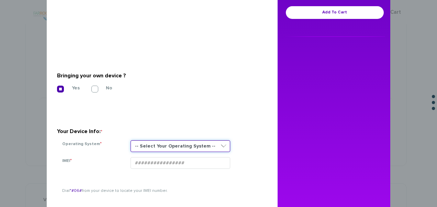
click at [214, 143] on select "-- Select Your Operating System -- ANDROID BLACKBERRY IOS NONE (BASIC PHONE) WI…" at bounding box center [180, 146] width 100 height 12
select select "NONE (BASIC PHONE)"
click at [130, 140] on select "-- Select Your Operating System -- ANDROID BLACKBERRY IOS NONE (BASIC PHONE) WI…" at bounding box center [180, 146] width 100 height 12
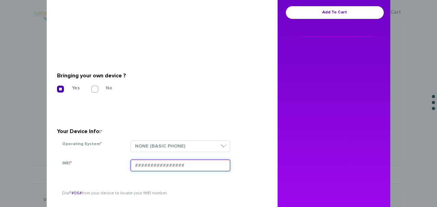
paste input "354834105861623"
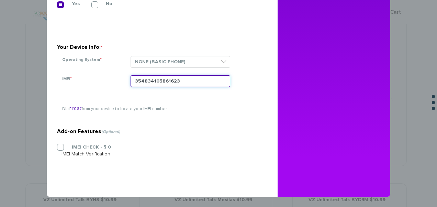
scroll to position [219, 0]
type input "354834105861623"
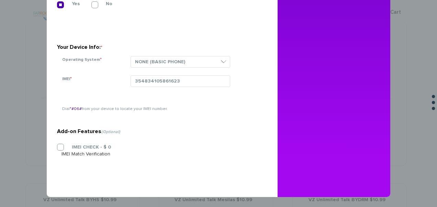
drag, startPoint x: 60, startPoint y: 139, endPoint x: 60, endPoint y: 144, distance: 4.5
click at [60, 140] on section "Add-on Features (Optional) IMEI CHECK - $ 0 IMEI Match Verification" at bounding box center [159, 127] width 205 height 108
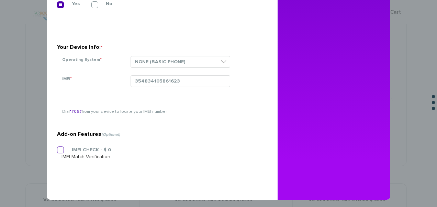
click at [61, 149] on label "IMEI CHECK - $ 0" at bounding box center [85, 150] width 49 height 6
click at [57, 148] on input "IMEI CHECK - $ 0" at bounding box center [57, 148] width 0 height 0
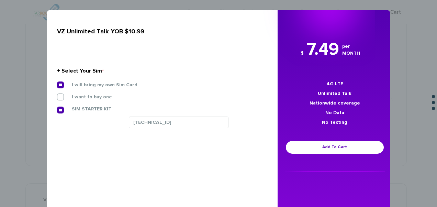
scroll to position [0, 0]
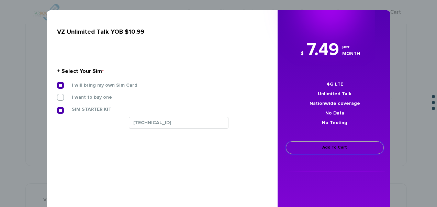
click at [333, 146] on link "Add To Cart" at bounding box center [335, 147] width 98 height 13
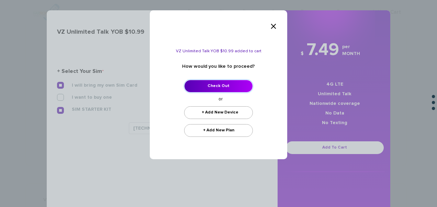
click at [224, 84] on link "Check Out" at bounding box center [218, 86] width 69 height 13
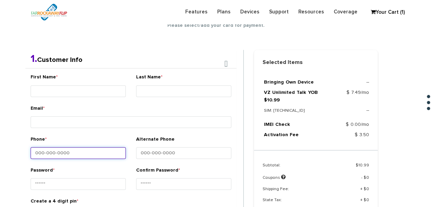
scroll to position [121, 0]
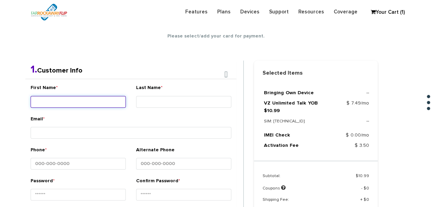
click at [92, 101] on input "First Name *" at bounding box center [78, 102] width 95 height 12
type input "[PERSON_NAME]"
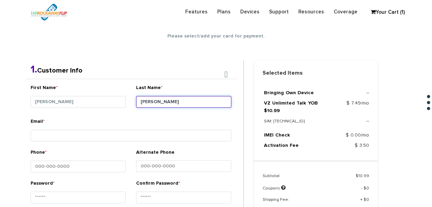
type input "[PERSON_NAME]"
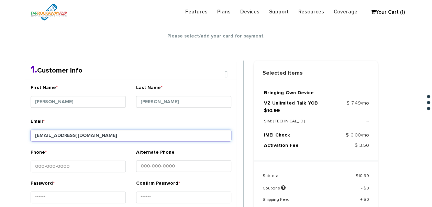
type input "[EMAIL_ADDRESS][DOMAIN_NAME]"
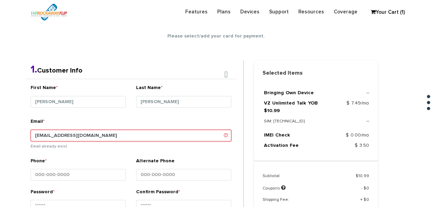
click at [62, 134] on input "[EMAIL_ADDRESS][DOMAIN_NAME]" at bounding box center [131, 135] width 201 height 12
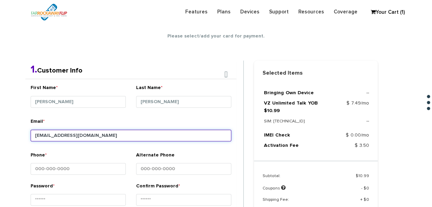
type input "[EMAIL_ADDRESS][DOMAIN_NAME]"
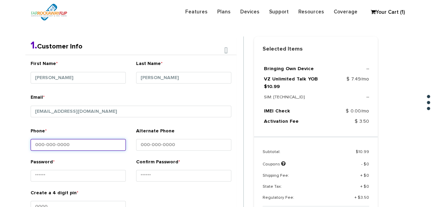
scroll to position [155, 0]
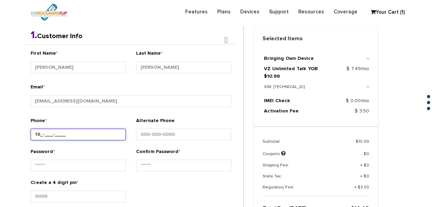
type input "1__-___-____"
type input "[PHONE_NUMBER]"
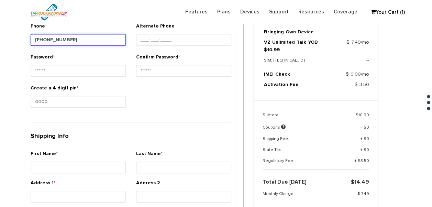
scroll to position [258, 0]
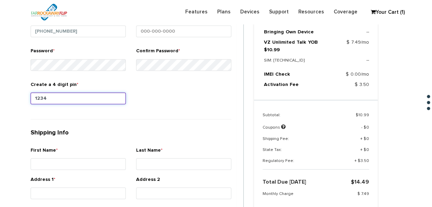
type input "1234"
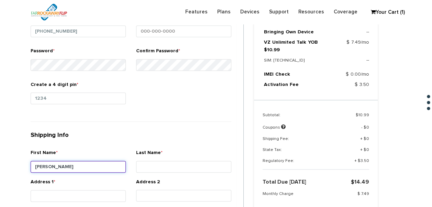
type input "[PERSON_NAME]"
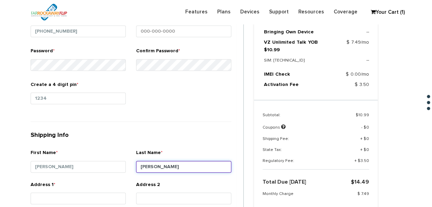
type input "[PERSON_NAME]"
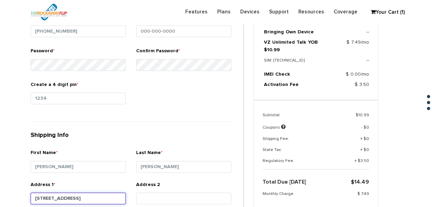
type input "[STREET_ADDRESS]"
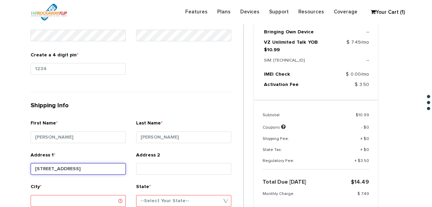
scroll to position [327, 0]
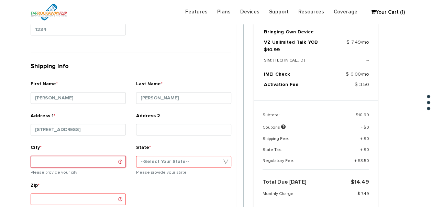
click at [60, 160] on input "City *" at bounding box center [78, 162] width 95 height 12
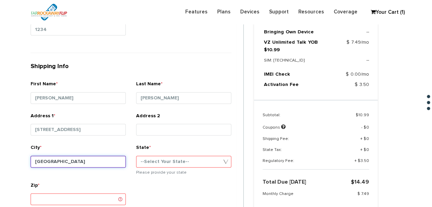
type input "[GEOGRAPHIC_DATA]"
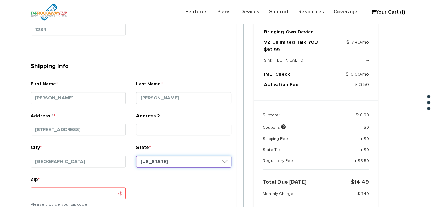
select select "NY"
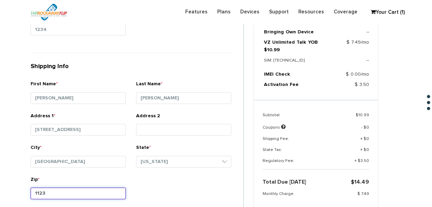
type input "11230"
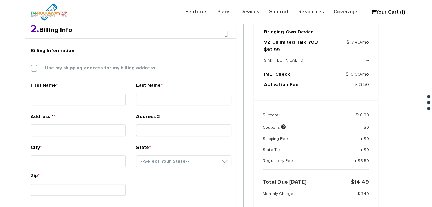
click at [57, 62] on div "Billing Information Use my shipping address for my billing address" at bounding box center [130, 63] width 211 height 38
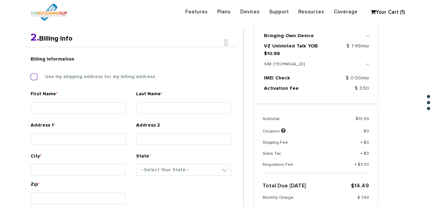
click at [59, 73] on label "Use my shipping address for my billing address" at bounding box center [95, 76] width 120 height 6
click at [31, 75] on input "Use my shipping address for my billing address" at bounding box center [31, 75] width 0 height 0
type input "[PERSON_NAME]"
type input "[STREET_ADDRESS]"
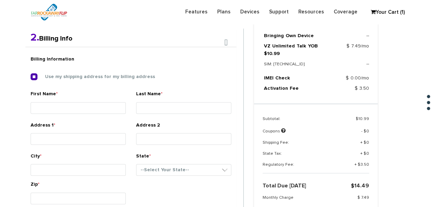
type input "[GEOGRAPHIC_DATA]"
select select "NY"
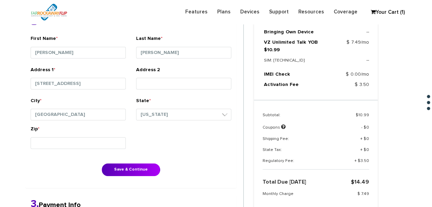
scroll to position [281, 0]
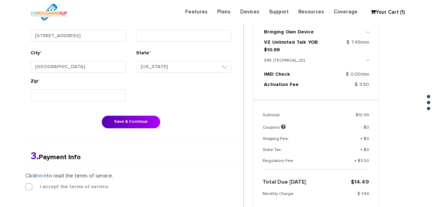
click at [124, 114] on div "Billing Information Use my shipping address for my billing address First Name *…" at bounding box center [130, 42] width 211 height 196
click at [131, 124] on button "Save & Continue" at bounding box center [131, 121] width 58 height 13
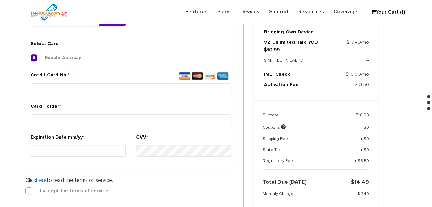
click at [30, 191] on label "I accept the terms of service." at bounding box center [70, 190] width 80 height 6
click at [25, 188] on input "I accept the terms of service." at bounding box center [25, 188] width 0 height 0
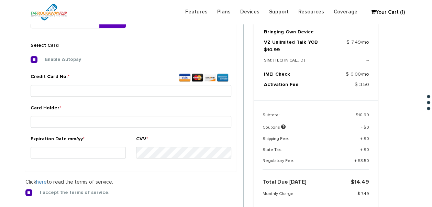
scroll to position [255, 0]
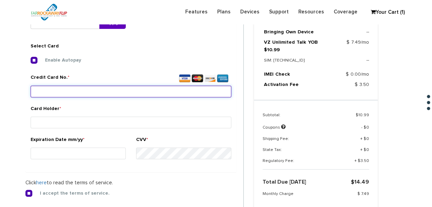
click at [83, 95] on input "Credit Card No. *" at bounding box center [131, 91] width 201 height 12
type input "[CREDIT_CARD_NUMBER]"
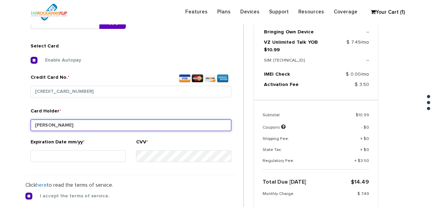
type input "[PERSON_NAME]"
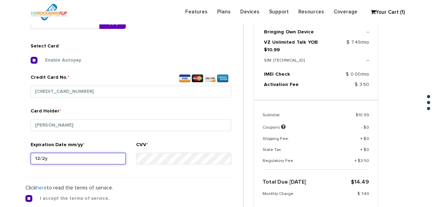
type input "12/28"
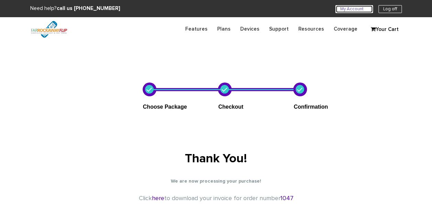
click at [352, 11] on link "My Account U" at bounding box center [353, 9] width 37 height 8
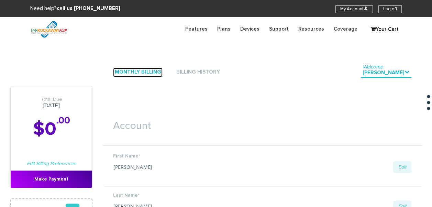
click at [152, 75] on link "Monthly Billing" at bounding box center [137, 72] width 49 height 9
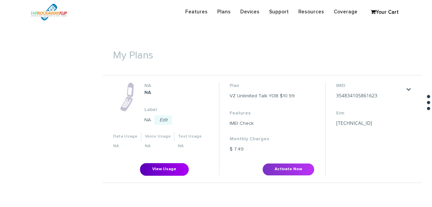
scroll to position [240, 0]
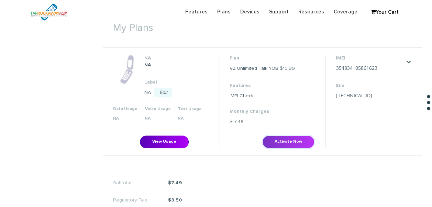
click at [272, 136] on button "Activate Now" at bounding box center [288, 141] width 52 height 13
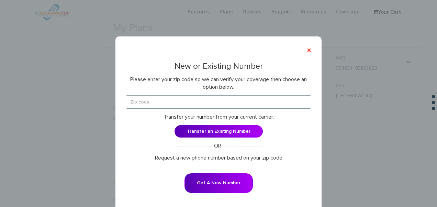
drag, startPoint x: 209, startPoint y: 88, endPoint x: 212, endPoint y: 101, distance: 13.4
click at [209, 89] on p "Please enter your zip code so we can verify your coverage then choose an option…" at bounding box center [218, 83] width 185 height 15
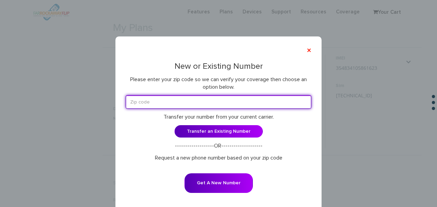
click at [212, 101] on input "text" at bounding box center [218, 101] width 185 height 13
type input "11230"
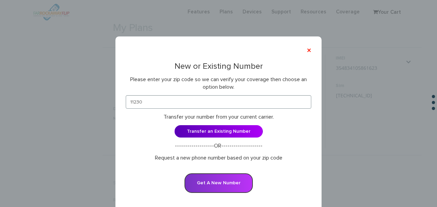
click at [222, 174] on button "Get A New Number" at bounding box center [218, 183] width 68 height 20
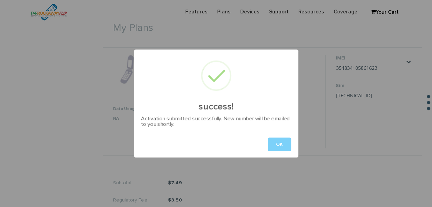
click at [284, 137] on div "OK" at bounding box center [216, 144] width 164 height 26
click at [284, 141] on button "OK" at bounding box center [278, 144] width 23 height 14
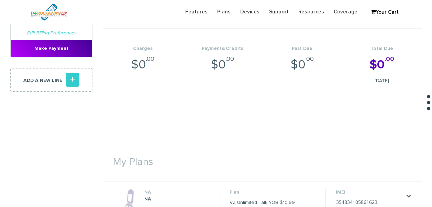
scroll to position [0, 0]
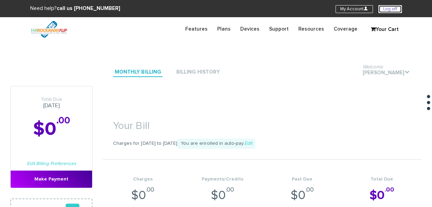
click at [380, 8] on link "Log off" at bounding box center [389, 9] width 23 height 8
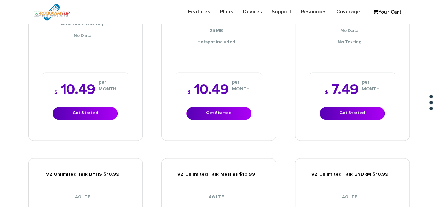
scroll to position [412, 0]
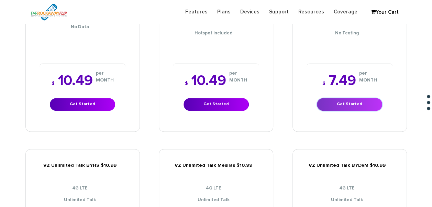
click at [339, 98] on link "Get Started" at bounding box center [349, 104] width 65 height 13
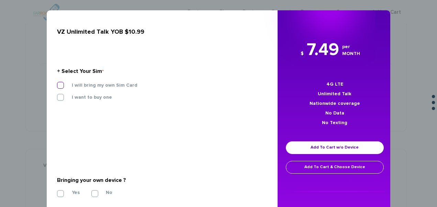
click at [72, 85] on label "I will bring my own Sim Card" at bounding box center [99, 85] width 76 height 6
click at [57, 83] on input "I will bring my own Sim Card" at bounding box center [57, 83] width 0 height 0
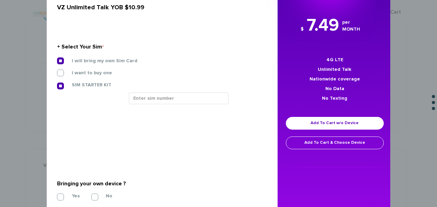
scroll to position [69, 0]
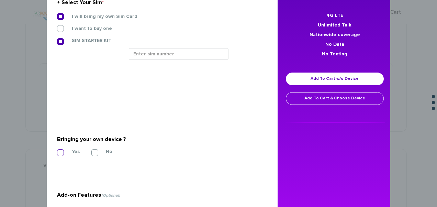
click at [61, 151] on label "Yes" at bounding box center [70, 151] width 18 height 6
click at [57, 150] on input "Yes" at bounding box center [57, 150] width 0 height 0
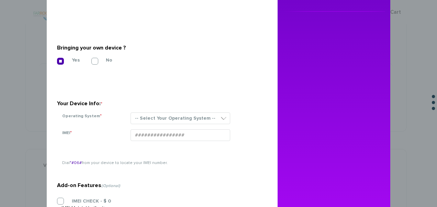
scroll to position [214, 0]
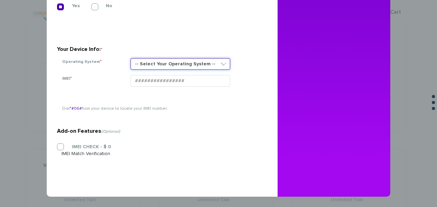
click at [164, 64] on select "-- Select Your Operating System -- ANDROID BLACKBERRY IOS NONE (BASIC PHONE) WI…" at bounding box center [180, 64] width 100 height 12
click at [130, 58] on select "-- Select Your Operating System -- ANDROID BLACKBERRY IOS NONE (BASIC PHONE) WI…" at bounding box center [180, 64] width 100 height 12
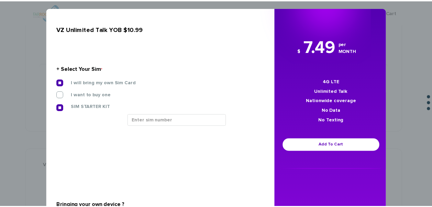
scroll to position [0, 0]
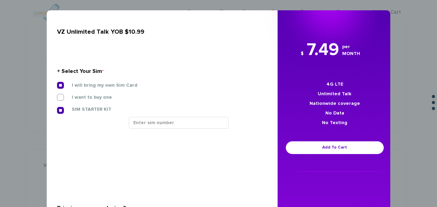
click at [16, 38] on div "× VZ Unlimited Talk YOB $10.99 + Select Your Sim * I will bring my own Sim Card…" at bounding box center [218, 103] width 437 height 207
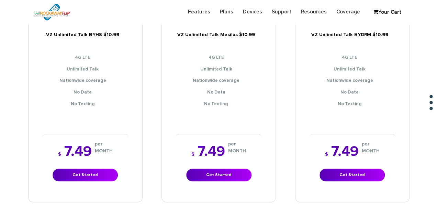
scroll to position [549, 0]
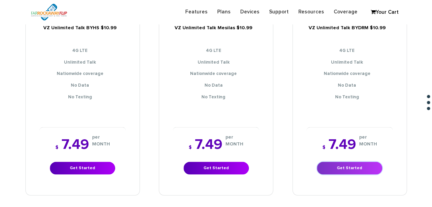
click at [364, 161] on link "Get Started" at bounding box center [349, 167] width 65 height 13
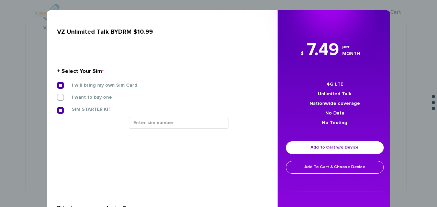
scroll to position [133, 0]
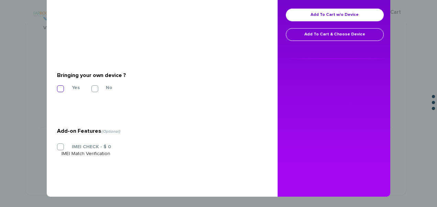
click at [61, 87] on label "Yes" at bounding box center [70, 87] width 18 height 6
click at [57, 87] on input "Yes" at bounding box center [57, 87] width 0 height 0
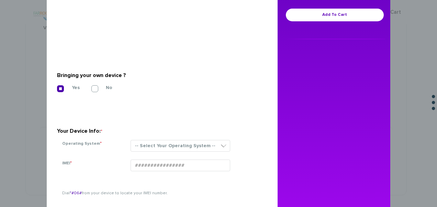
click at [190, 138] on section "Your Device Info: * Operating System * -- Select Your Operating System -- ANDRO…" at bounding box center [159, 132] width 205 height 49
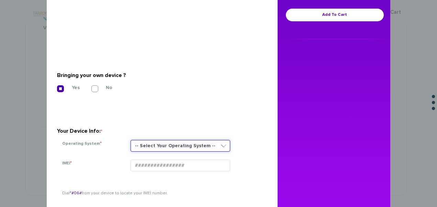
click at [190, 144] on select "-- Select Your Operating System -- ANDROID BLACKBERRY IOS NONE (BASIC PHONE) WI…" at bounding box center [180, 146] width 100 height 12
select select "NONE (BASIC PHONE)"
click at [130, 140] on select "-- Select Your Operating System -- ANDROID BLACKBERRY IOS NONE (BASIC PHONE) WI…" at bounding box center [180, 146] width 100 height 12
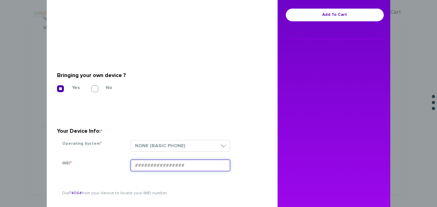
paste input "354834105456713"
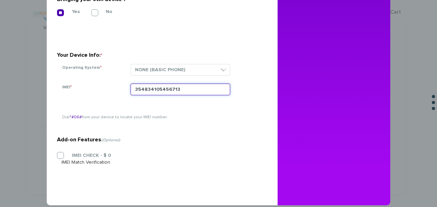
scroll to position [217, 0]
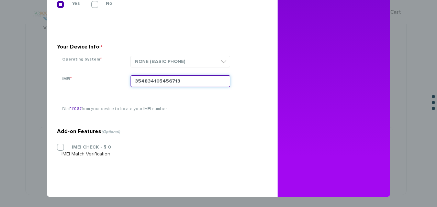
type input "354834105456713"
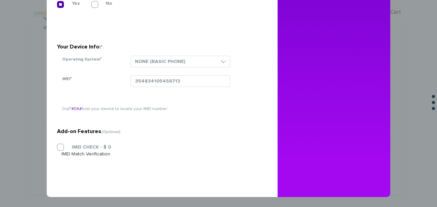
click at [65, 151] on div "IMEI CHECK - $ 0 IMEI Match Verification" at bounding box center [159, 151] width 205 height 14
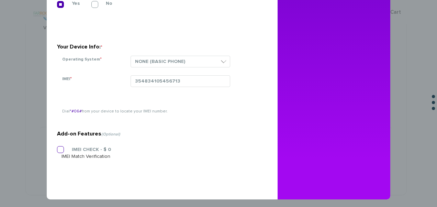
click at [62, 149] on label "IMEI CHECK - $ 0" at bounding box center [85, 149] width 49 height 6
click at [57, 147] on input "IMEI CHECK - $ 0" at bounding box center [57, 147] width 0 height 0
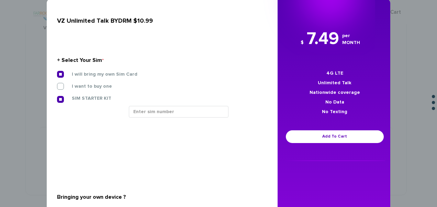
scroll to position [11, 0]
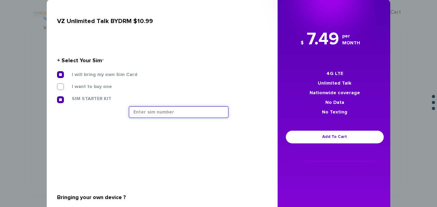
click at [159, 116] on input "text" at bounding box center [179, 112] width 100 height 12
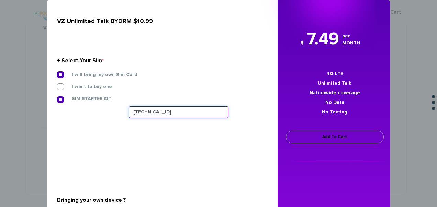
type input "89148000011835956267"
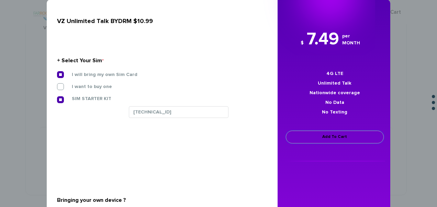
click at [334, 140] on link "Add To Cart" at bounding box center [335, 136] width 98 height 13
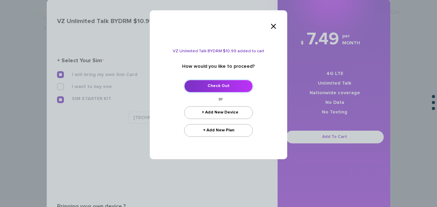
click at [220, 80] on link "Check Out" at bounding box center [218, 86] width 69 height 13
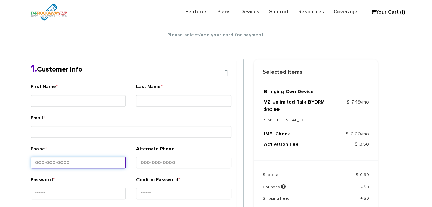
scroll to position [121, 0]
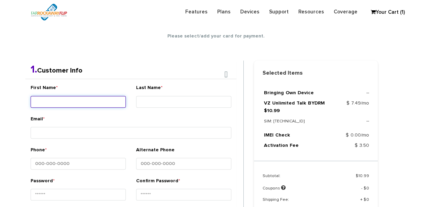
click at [87, 100] on input "First Name *" at bounding box center [78, 102] width 95 height 12
type input "yosefa"
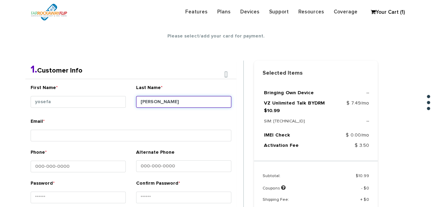
type input "[PERSON_NAME]"
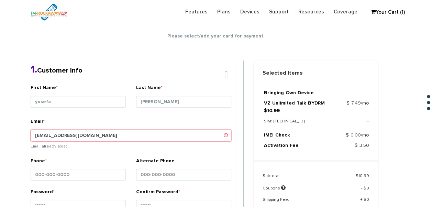
drag, startPoint x: 64, startPoint y: 131, endPoint x: 71, endPoint y: 133, distance: 7.8
click at [65, 131] on input "[EMAIL_ADDRESS][DOMAIN_NAME]" at bounding box center [131, 135] width 201 height 12
type input "[EMAIL_ADDRESS][DOMAIN_NAME]"
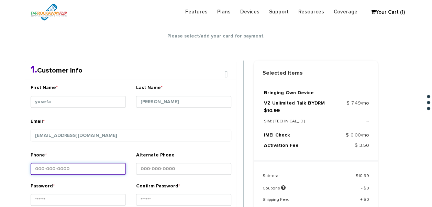
scroll to position [155, 0]
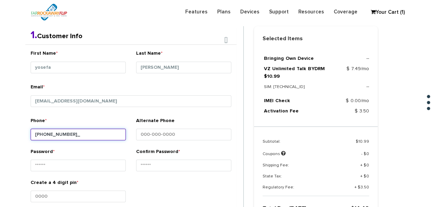
type input "718-268-0703"
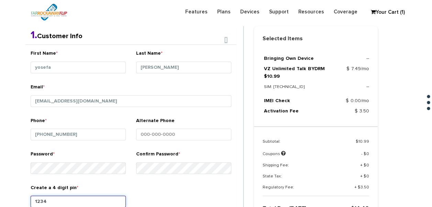
type input "1234"
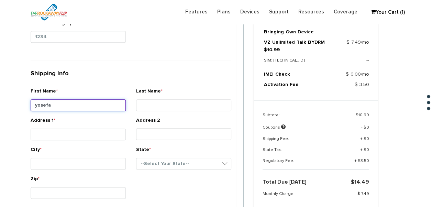
type input "yosefa"
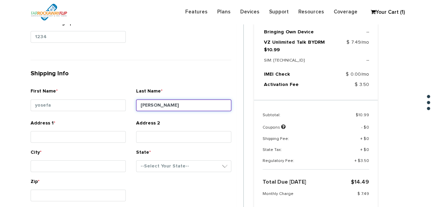
type input "frankel"
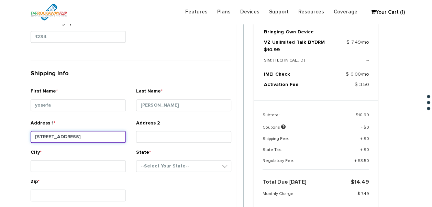
type input "73-19 136th st"
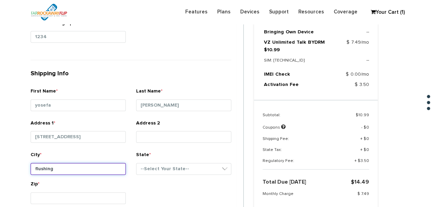
type input "flushing"
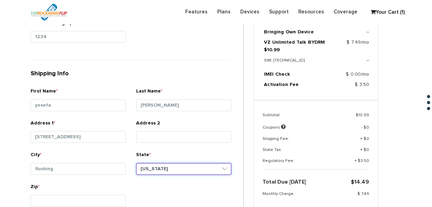
select select "NY"
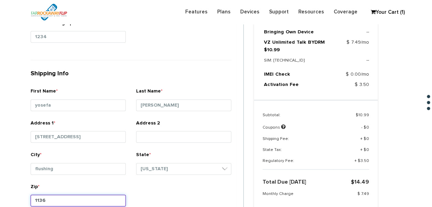
type input "11367"
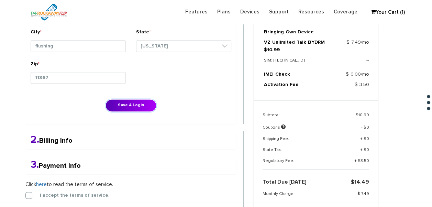
click at [105, 99] on button "Save & Login" at bounding box center [130, 105] width 51 height 13
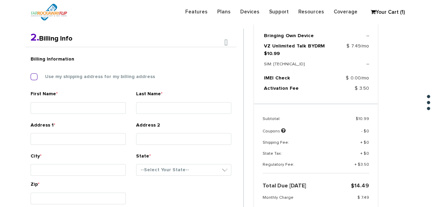
click at [82, 78] on label "Use my shipping address for my billing address" at bounding box center [95, 76] width 120 height 6
click at [31, 75] on input "Use my shipping address for my billing address" at bounding box center [31, 75] width 0 height 0
type input "yosefa"
type input "[PERSON_NAME]"
type input "[STREET_ADDRESS]"
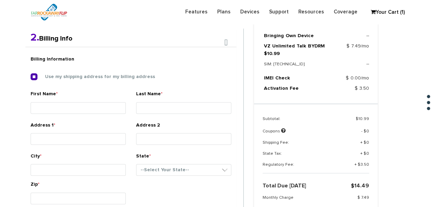
type input "flushing"
select select "NY"
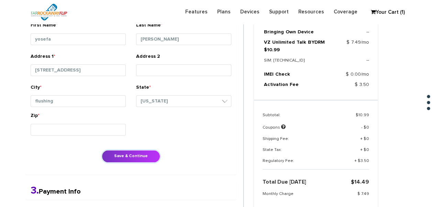
click at [137, 155] on button "Save & Continue" at bounding box center [131, 156] width 58 height 13
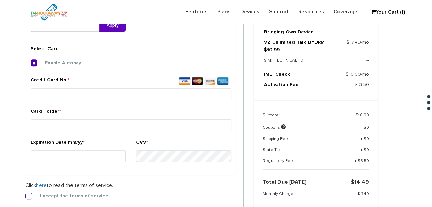
click at [32, 198] on div "I accept the terms of service." at bounding box center [130, 195] width 211 height 7
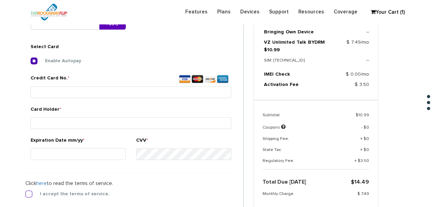
click at [30, 193] on label "I accept the terms of service." at bounding box center [70, 194] width 80 height 6
click at [25, 192] on input "I accept the terms of service." at bounding box center [25, 192] width 0 height 0
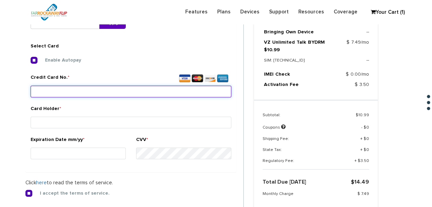
click at [111, 86] on input "Credit Card No. *" at bounding box center [131, 91] width 201 height 12
type input "[CREDIT_CARD_NUMBER]"
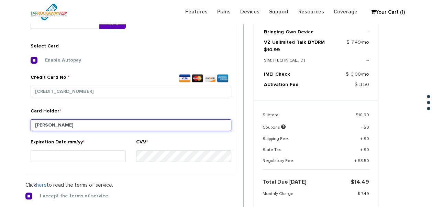
type input "[PERSON_NAME]"
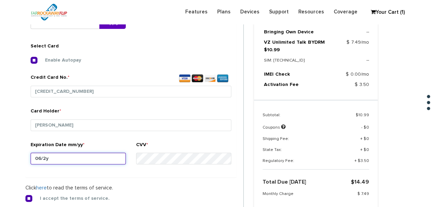
type input "06/26"
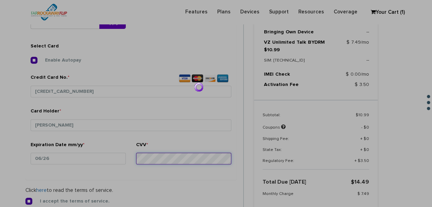
scroll to position [393, 0]
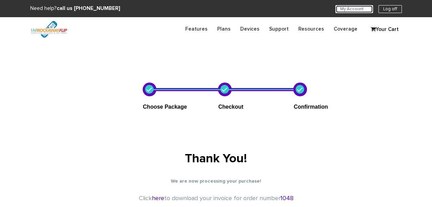
click at [336, 9] on link "My Account U" at bounding box center [353, 9] width 37 height 8
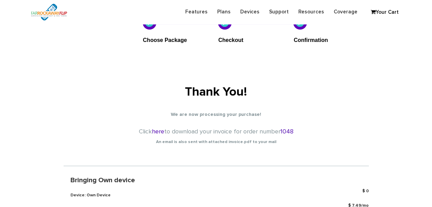
scroll to position [137, 0]
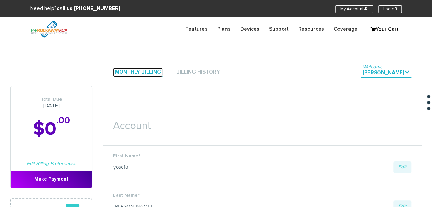
click at [147, 72] on link "Monthly Billing" at bounding box center [137, 72] width 49 height 9
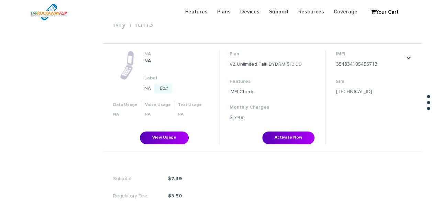
scroll to position [275, 0]
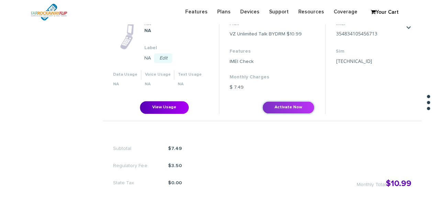
click at [284, 103] on button "Activate Now" at bounding box center [288, 107] width 52 height 13
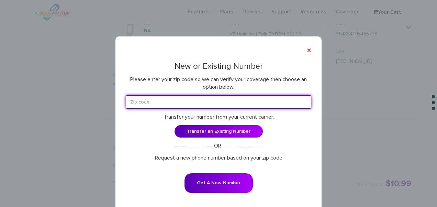
click at [159, 97] on input "text" at bounding box center [218, 101] width 185 height 13
type input "11367"
click at [184, 173] on button "Get A New Number" at bounding box center [218, 183] width 68 height 20
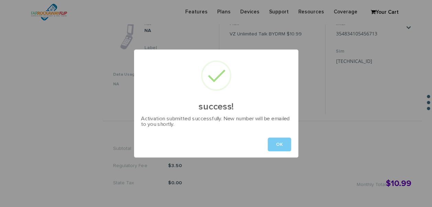
click at [286, 144] on button "OK" at bounding box center [278, 144] width 23 height 14
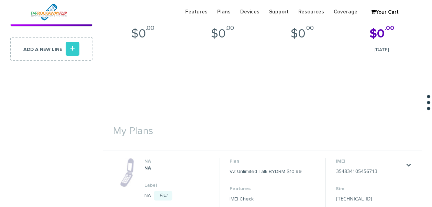
scroll to position [0, 0]
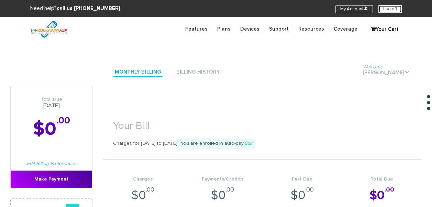
click at [396, 7] on link "Log off" at bounding box center [389, 9] width 23 height 8
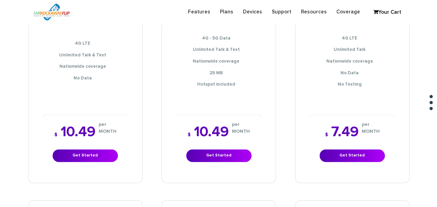
scroll to position [378, 0]
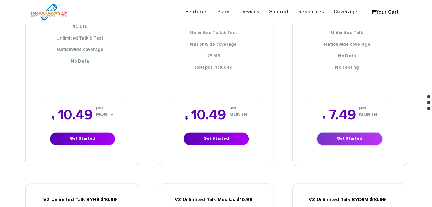
click at [360, 132] on link "Get Started" at bounding box center [349, 138] width 65 height 13
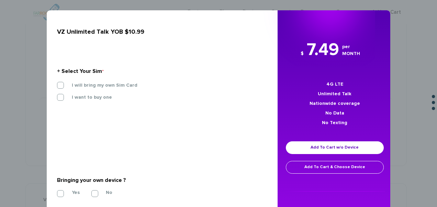
click at [127, 85] on label "I will bring my own Sim Card" at bounding box center [99, 85] width 76 height 6
click at [57, 83] on input "I will bring my own Sim Card" at bounding box center [57, 83] width 0 height 0
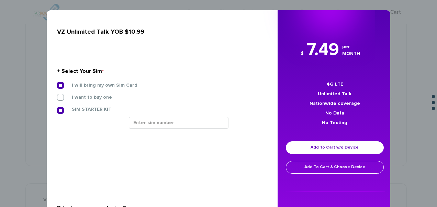
scroll to position [69, 0]
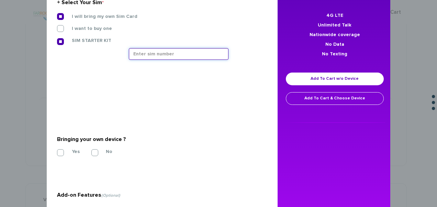
click at [170, 57] on input "text" at bounding box center [179, 54] width 100 height 12
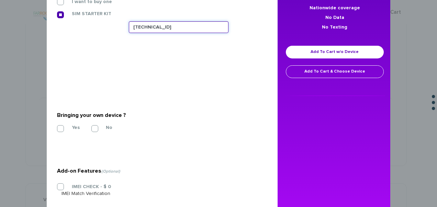
scroll to position [135, 0]
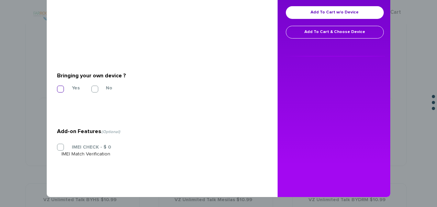
type input "[TECHNICAL_ID]"
click at [61, 88] on label "Yes" at bounding box center [70, 88] width 18 height 6
click at [57, 87] on input "Yes" at bounding box center [57, 87] width 0 height 0
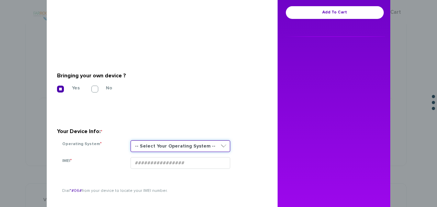
click at [157, 141] on select "-- Select Your Operating System -- ANDROID BLACKBERRY IOS NONE (BASIC PHONE) WI…" at bounding box center [180, 146] width 100 height 12
select select "NONE (BASIC PHONE)"
click at [130, 140] on select "-- Select Your Operating System -- ANDROID BLACKBERRY IOS NONE (BASIC PHONE) WI…" at bounding box center [180, 146] width 100 height 12
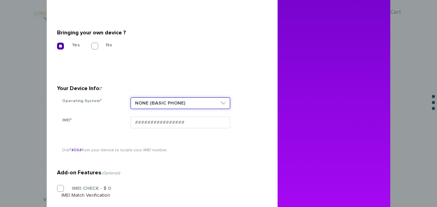
scroll to position [219, 0]
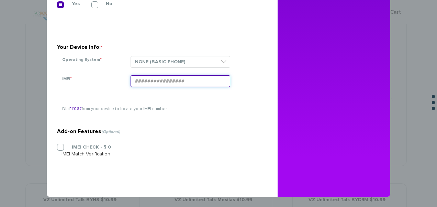
paste input "354834107666723"
type input "354834107666723"
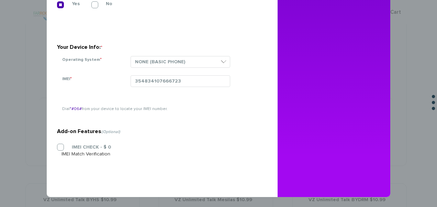
click at [78, 152] on div "IMEI CHECK - $ 0 IMEI Match Verification" at bounding box center [159, 151] width 205 height 14
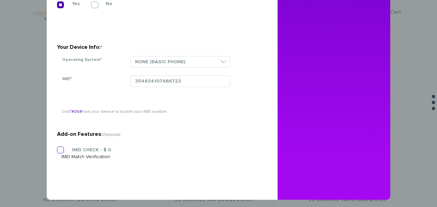
click at [79, 150] on label "IMEI CHECK - $ 0" at bounding box center [85, 150] width 49 height 6
click at [57, 148] on input "IMEI CHECK - $ 0" at bounding box center [57, 148] width 0 height 0
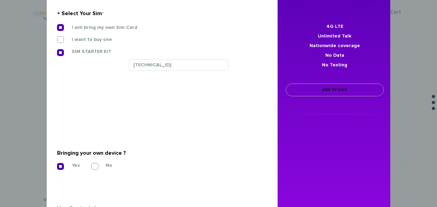
scroll to position [47, 0]
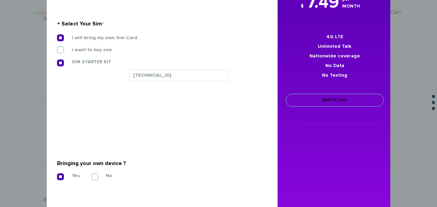
click at [308, 99] on link "Add To Cart" at bounding box center [335, 100] width 98 height 13
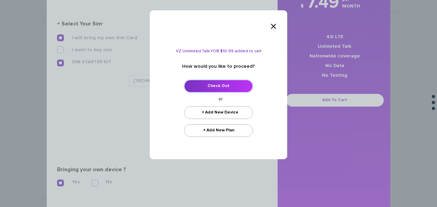
click at [229, 86] on link "Check Out" at bounding box center [218, 86] width 69 height 13
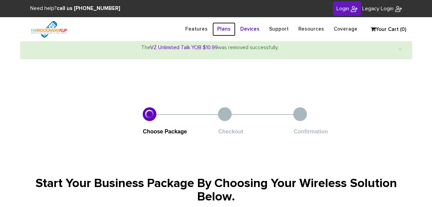
click at [230, 30] on link "Plans" at bounding box center [223, 28] width 23 height 13
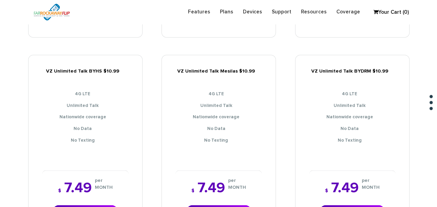
scroll to position [584, 0]
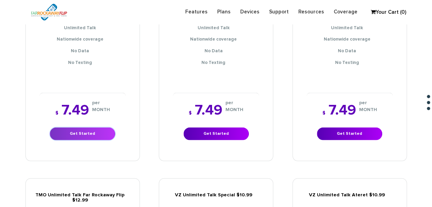
click at [97, 127] on link "Get Started" at bounding box center [82, 133] width 65 height 13
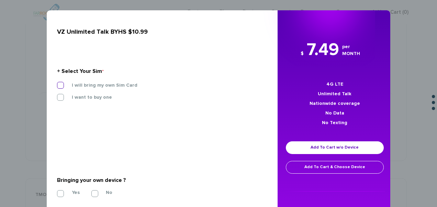
click at [103, 85] on label "I will bring my own Sim Card" at bounding box center [99, 85] width 76 height 6
click at [57, 83] on input "I will bring my own Sim Card" at bounding box center [57, 83] width 0 height 0
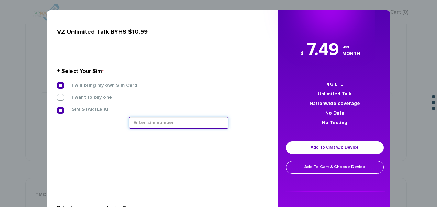
click at [167, 125] on input "text" at bounding box center [179, 123] width 100 height 12
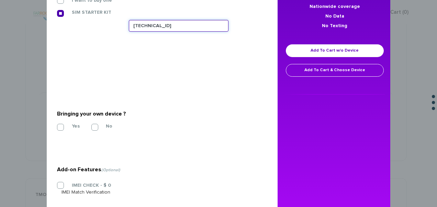
scroll to position [103, 0]
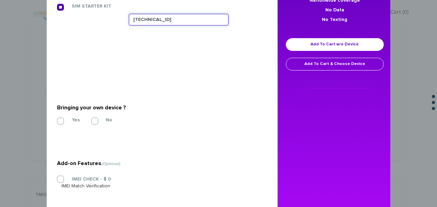
type input "[TECHNICAL_ID]"
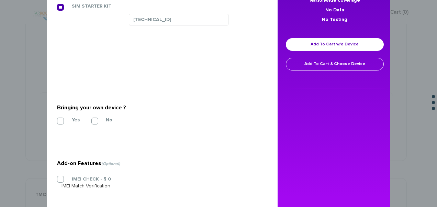
click at [65, 125] on section "Bringing your own device ? * Yes No" at bounding box center [159, 113] width 205 height 56
click at [64, 122] on label "Yes" at bounding box center [70, 120] width 18 height 6
click at [57, 119] on input "Yes" at bounding box center [57, 119] width 0 height 0
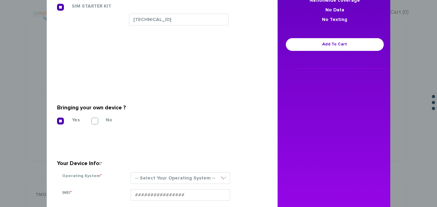
scroll to position [206, 0]
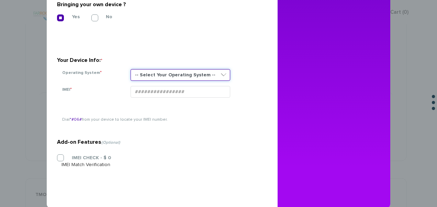
click at [160, 74] on select "-- Select Your Operating System -- ANDROID BLACKBERRY IOS NONE (BASIC PHONE) WI…" at bounding box center [180, 75] width 100 height 12
select select "NONE (BASIC PHONE)"
click at [130, 69] on select "-- Select Your Operating System -- ANDROID BLACKBERRY IOS NONE (BASIC PHONE) WI…" at bounding box center [180, 75] width 100 height 12
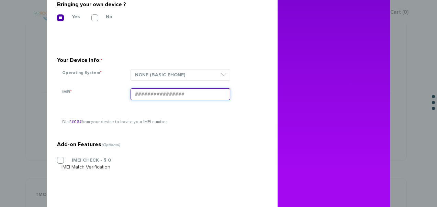
paste input "354834107666723"
type input "354834107666723"
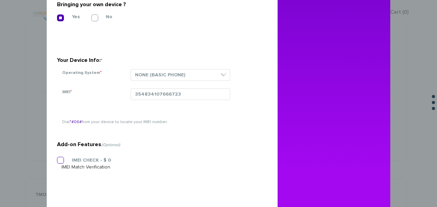
click at [61, 159] on label "IMEI CHECK - $ 0" at bounding box center [85, 160] width 49 height 6
click at [57, 158] on input "IMEI CHECK - $ 0" at bounding box center [57, 158] width 0 height 0
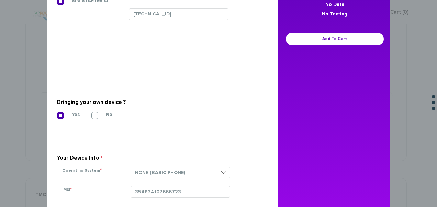
scroll to position [34, 0]
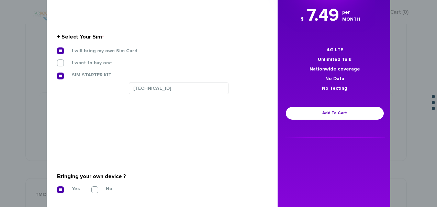
click at [303, 106] on div "$ 7.49 per MONTH 4G LTE Unlimited Talk Nationwide coverage No Data No Texting A…" at bounding box center [334, 70] width 114 height 134
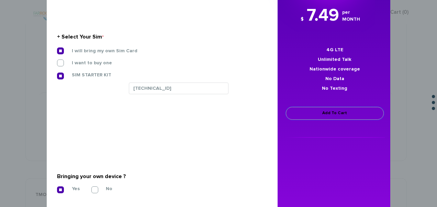
click at [304, 115] on link "Add To Cart" at bounding box center [335, 113] width 98 height 13
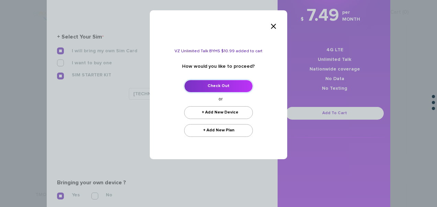
click at [216, 88] on link "Check Out" at bounding box center [218, 86] width 69 height 13
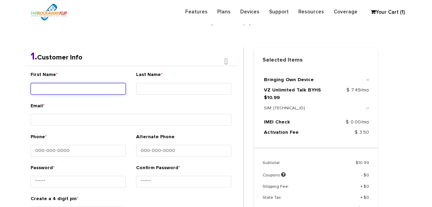
click at [88, 81] on div "First Name *" at bounding box center [78, 84] width 95 height 26
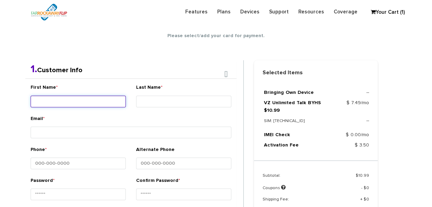
scroll to position [121, 0]
type input "[PERSON_NAME]"
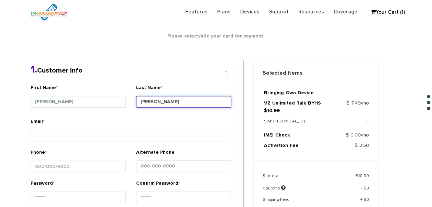
type input "[PERSON_NAME]"
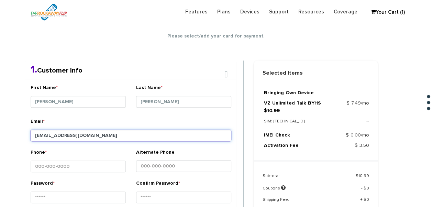
click at [67, 135] on input "tlieber61+130@gmail.com" at bounding box center [131, 135] width 201 height 12
type input "tlieber61+131@gmail.com"
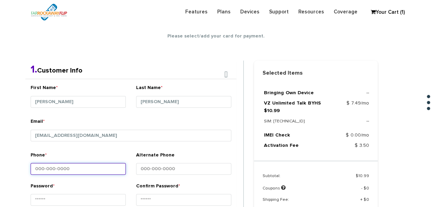
scroll to position [190, 0]
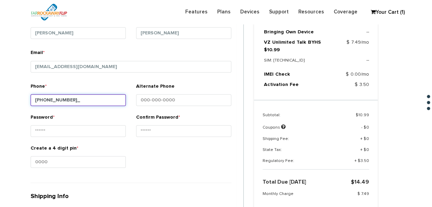
type input "347-409-5621"
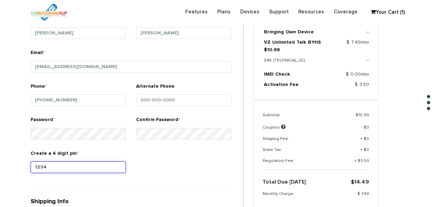
type input "1234"
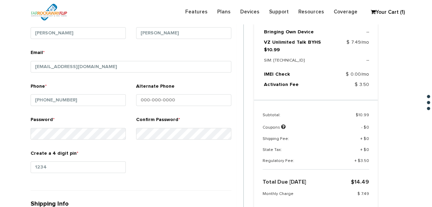
scroll to position [320, 0]
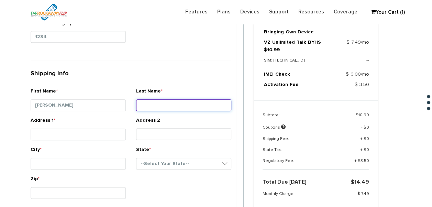
type input "[PERSON_NAME]"
click at [160, 99] on input "reitert" at bounding box center [183, 105] width 95 height 12
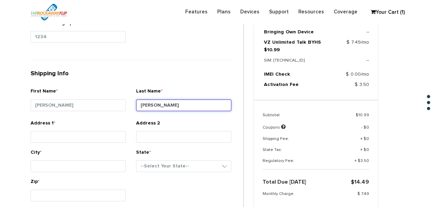
type input "reiter"
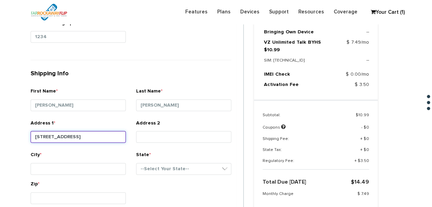
type input "[STREET_ADDRESS]"
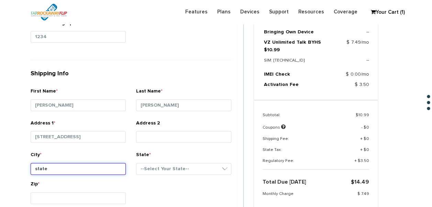
type input "staten island"
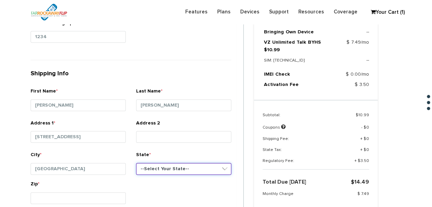
select select "NY"
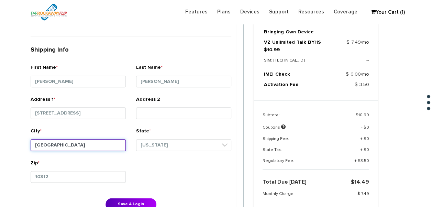
scroll to position [354, 0]
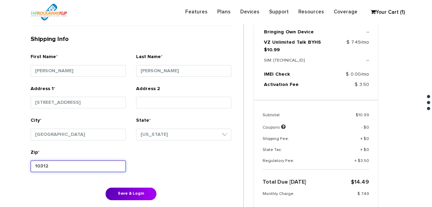
click at [99, 160] on input "10312" at bounding box center [78, 166] width 95 height 12
type input "10314"
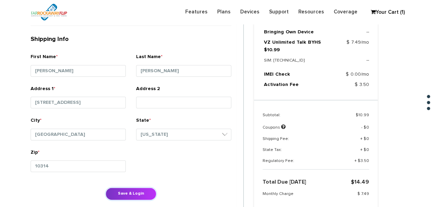
click at [137, 187] on button "Save & Login" at bounding box center [130, 193] width 51 height 13
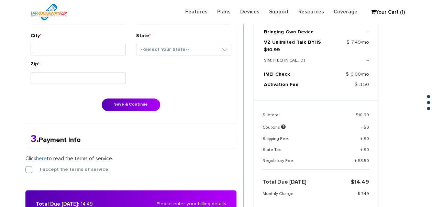
scroll to position [320, 0]
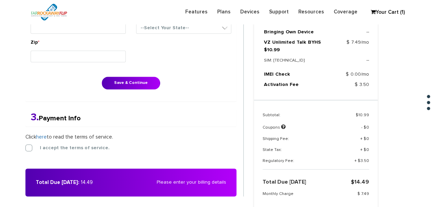
click at [38, 144] on div "I accept the terms of service." at bounding box center [130, 147] width 211 height 7
click at [23, 145] on div "1. Shipping Info First Name * [PERSON_NAME] Last Name * [PERSON_NAME] Address […" at bounding box center [134, 38] width 228 height 352
click at [30, 146] on label "I accept the terms of service." at bounding box center [70, 148] width 80 height 6
click at [25, 146] on input "I accept the terms of service." at bounding box center [25, 146] width 0 height 0
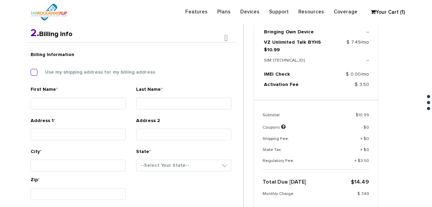
click at [40, 73] on label "Use my shipping address for my billing address" at bounding box center [95, 72] width 120 height 6
click at [31, 70] on input "Use my shipping address for my billing address" at bounding box center [31, 70] width 0 height 0
type input "[PERSON_NAME]"
type input "[STREET_ADDRESS]"
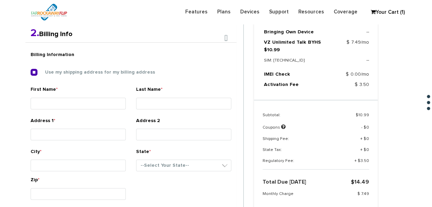
type input "[GEOGRAPHIC_DATA]"
select select "NY"
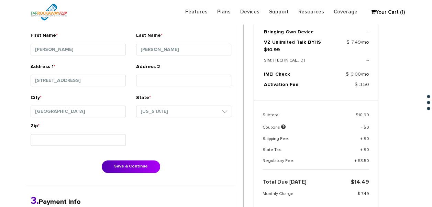
scroll to position [251, 0]
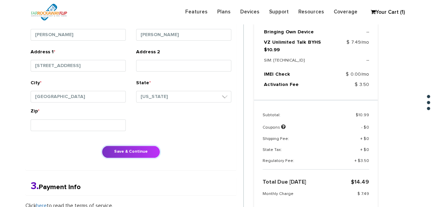
click at [154, 145] on button "Save & Continue" at bounding box center [131, 151] width 58 height 13
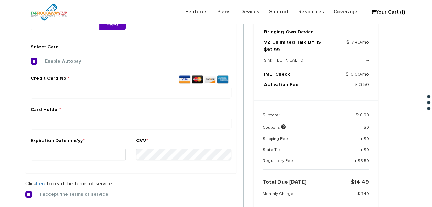
click at [79, 85] on div "Credit Card No. *" at bounding box center [131, 88] width 201 height 26
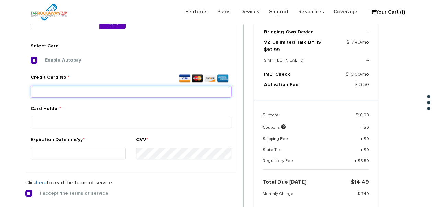
click at [79, 88] on input "Credit Card No. *" at bounding box center [131, 91] width 201 height 12
type input "6011 9500 3142 1837"
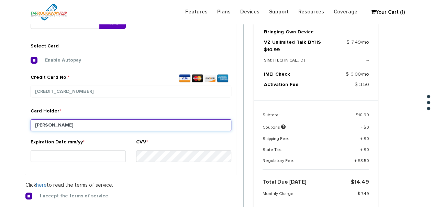
type input "reiter"
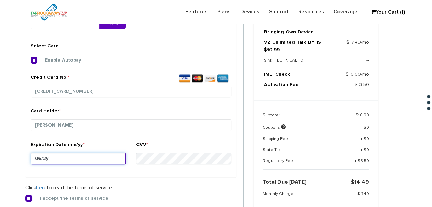
type input "06/28"
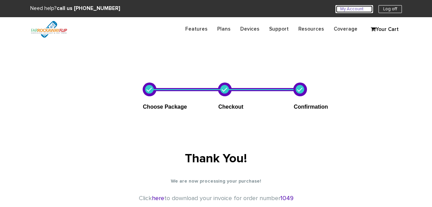
click at [352, 10] on link "My Account U" at bounding box center [353, 9] width 37 height 8
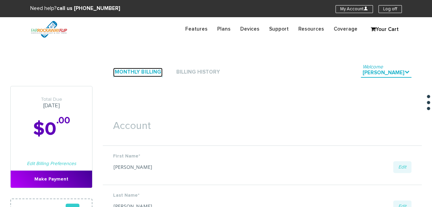
click at [145, 69] on link "Monthly Billing" at bounding box center [137, 72] width 49 height 9
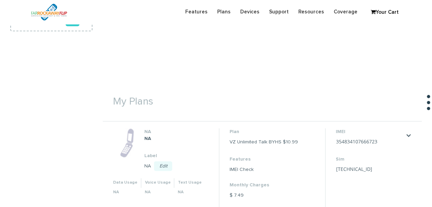
scroll to position [206, 0]
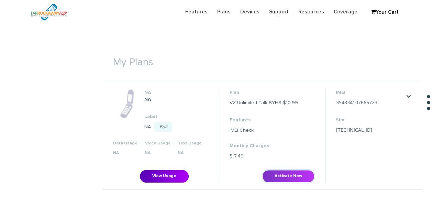
click at [297, 173] on button "Activate Now" at bounding box center [288, 176] width 52 height 13
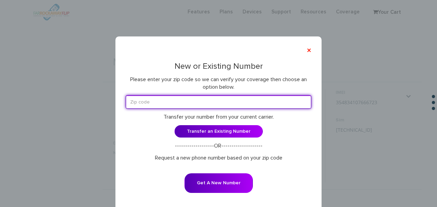
click at [193, 98] on input "text" at bounding box center [218, 101] width 185 height 13
type input "11230"
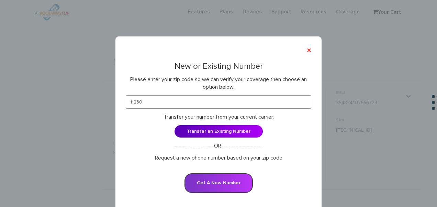
click at [225, 178] on button "Get A New Number" at bounding box center [218, 183] width 68 height 20
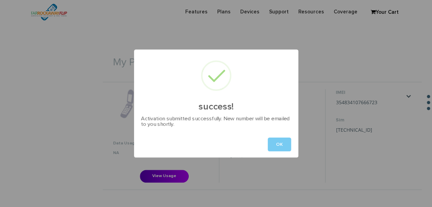
click at [284, 141] on button "OK" at bounding box center [278, 144] width 23 height 14
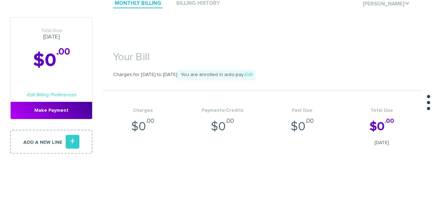
scroll to position [0, 0]
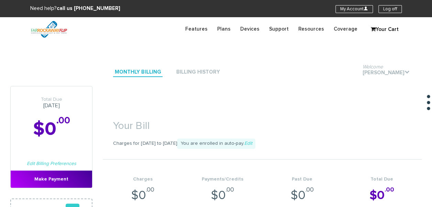
click at [386, 3] on section "Need help? call us 888-679-3483 My Account U Log off" at bounding box center [216, 8] width 432 height 17
click at [384, 7] on link "Log off" at bounding box center [389, 9] width 23 height 8
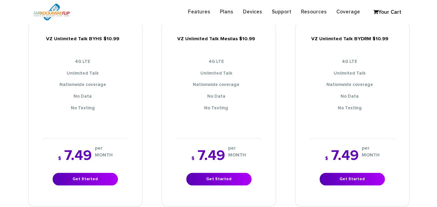
scroll to position [584, 0]
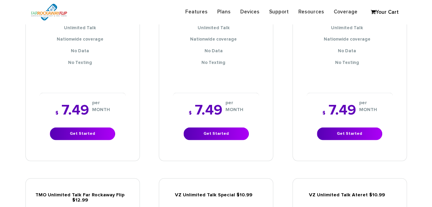
click at [97, 136] on div "$ 7.49 per MONTH Get Started" at bounding box center [82, 121] width 86 height 58
click at [94, 127] on link "Get Started" at bounding box center [82, 133] width 65 height 13
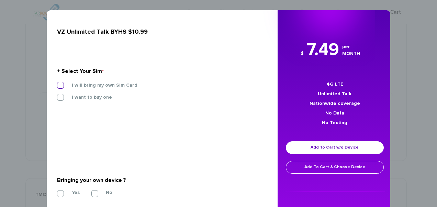
click at [100, 87] on label "I will bring my own Sim Card" at bounding box center [99, 85] width 76 height 6
click at [57, 83] on input "I will bring my own Sim Card" at bounding box center [57, 83] width 0 height 0
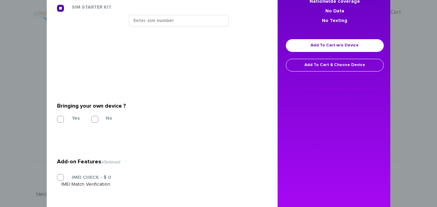
scroll to position [103, 0]
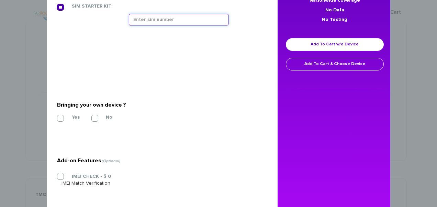
click at [157, 22] on input "text" at bounding box center [179, 20] width 100 height 12
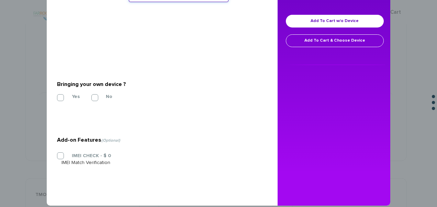
scroll to position [135, 0]
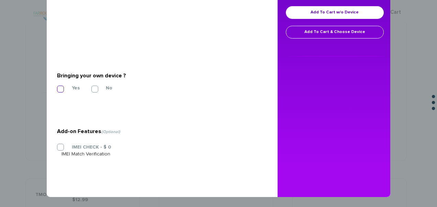
type input "89148000011835956747"
click at [66, 90] on label "Yes" at bounding box center [70, 88] width 18 height 6
click at [57, 87] on input "Yes" at bounding box center [57, 87] width 0 height 0
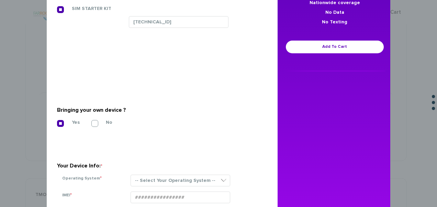
scroll to position [169, 0]
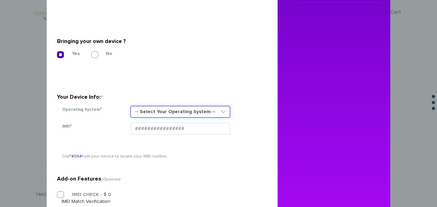
drag, startPoint x: 170, startPoint y: 131, endPoint x: 159, endPoint y: 108, distance: 25.2
click at [159, 108] on select "-- Select Your Operating System -- ANDROID BLACKBERRY IOS NONE (BASIC PHONE) WI…" at bounding box center [180, 112] width 100 height 12
select select "NONE (BASIC PHONE)"
click at [130, 106] on select "-- Select Your Operating System -- ANDROID BLACKBERRY IOS NONE (BASIC PHONE) WI…" at bounding box center [180, 112] width 100 height 12
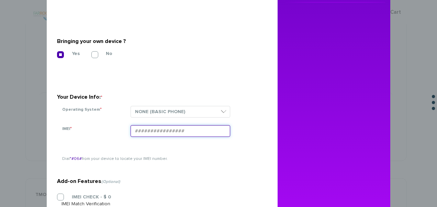
paste input "354834106338738"
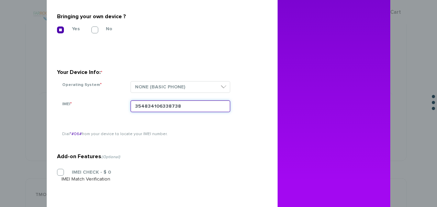
scroll to position [219, 0]
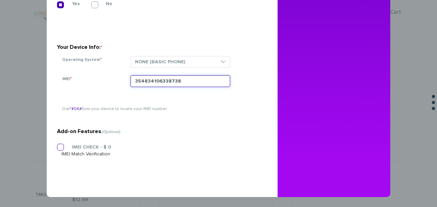
type input "354834106338738"
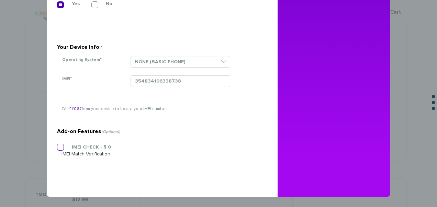
click at [69, 145] on section "Add-on Features (Optional) IMEI CHECK - $ 0 IMEI Match Verification" at bounding box center [159, 127] width 205 height 108
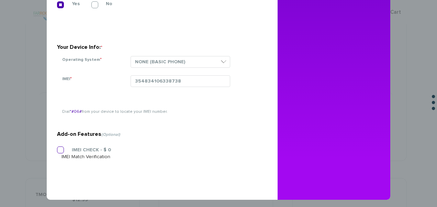
click at [68, 147] on label "IMEI CHECK - $ 0" at bounding box center [85, 150] width 49 height 6
click at [57, 148] on input "IMEI CHECK - $ 0" at bounding box center [57, 148] width 0 height 0
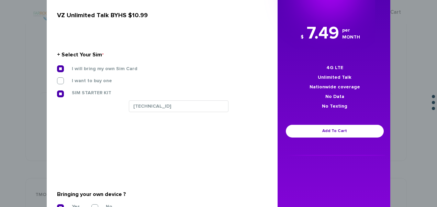
scroll to position [0, 0]
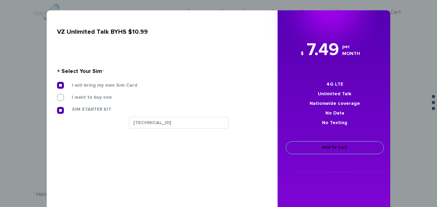
click at [316, 148] on link "Add To Cart" at bounding box center [335, 147] width 98 height 13
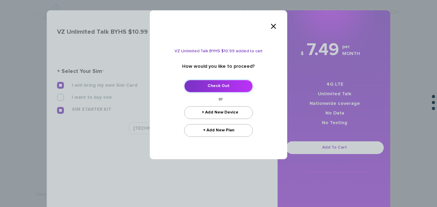
click at [218, 88] on link "Check Out" at bounding box center [218, 86] width 69 height 13
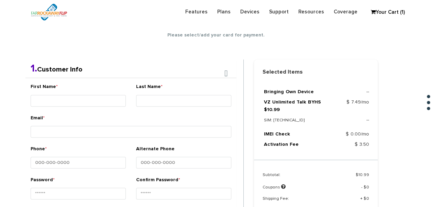
scroll to position [121, 0]
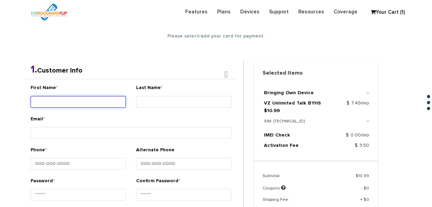
click at [84, 98] on input "First Name *" at bounding box center [78, 102] width 95 height 12
type input "[PERSON_NAME]"
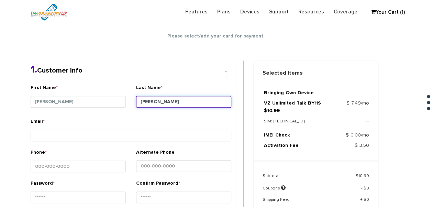
type input "[PERSON_NAME]"
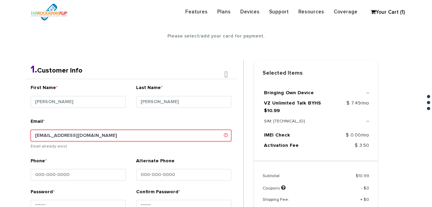
click at [63, 133] on input "tlieber61+131@gmail.com" at bounding box center [131, 135] width 201 height 12
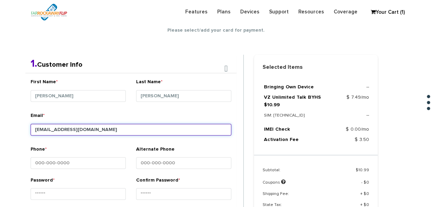
scroll to position [190, 0]
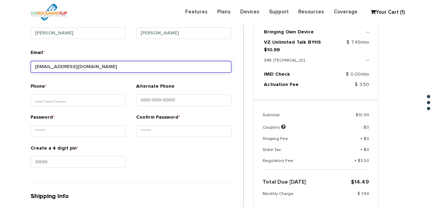
type input "tlieber61+132@gmail.com"
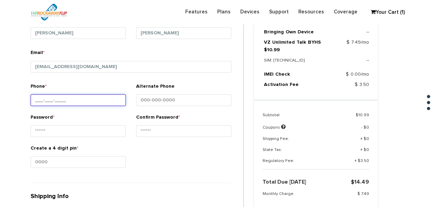
click at [73, 102] on input "Phone *" at bounding box center [78, 100] width 95 height 12
type input "718-438-5374"
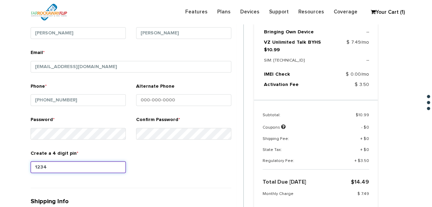
type input "1234"
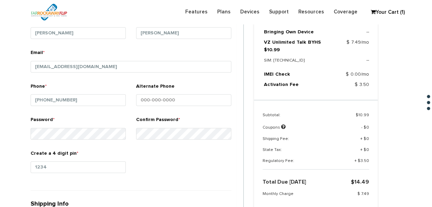
scroll to position [320, 0]
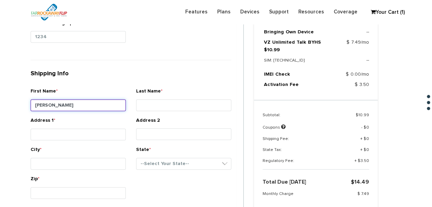
type input "[PERSON_NAME]"
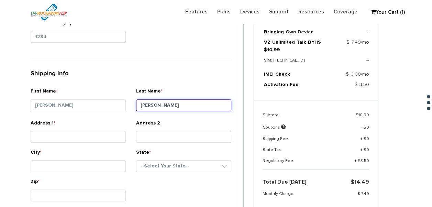
type input "[PERSON_NAME]"
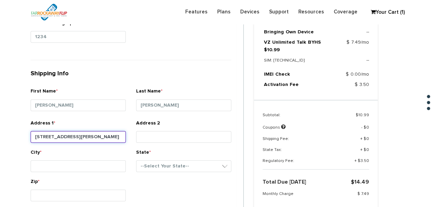
type input "[STREET_ADDRESS][PERSON_NAME]"
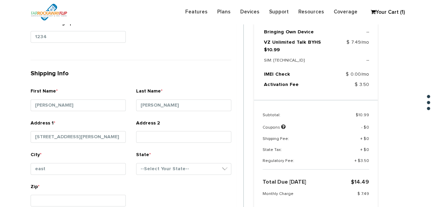
drag, startPoint x: 100, startPoint y: 160, endPoint x: -1, endPoint y: 159, distance: 100.9
click at [0, 159] on html "Need help? call us 888-679-3483 Login Legacy Login Sign into your account Forgo…" at bounding box center [216, 120] width 432 height 880
drag, startPoint x: 116, startPoint y: 156, endPoint x: 67, endPoint y: 164, distance: 49.8
click at [67, 164] on div "City * east" at bounding box center [78, 165] width 95 height 28
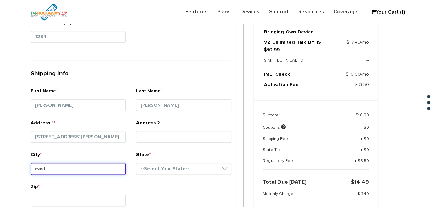
drag, startPoint x: 67, startPoint y: 164, endPoint x: 0, endPoint y: 159, distance: 67.1
click at [0, 161] on html "Need help? call us 888-679-3483 Login Legacy Login Sign into your account Forgo…" at bounding box center [216, 120] width 432 height 880
type input "[GEOGRAPHIC_DATA]"
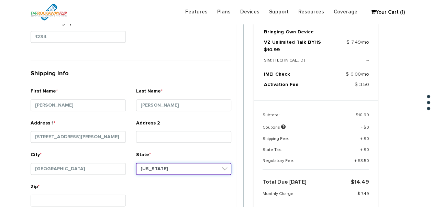
select select "NY"
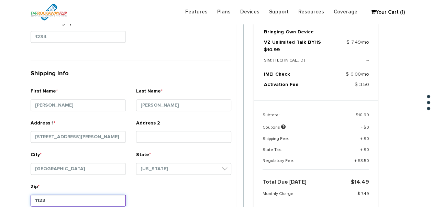
type input "11230"
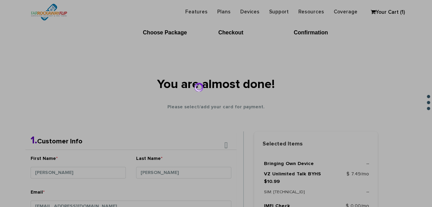
scroll to position [45, 0]
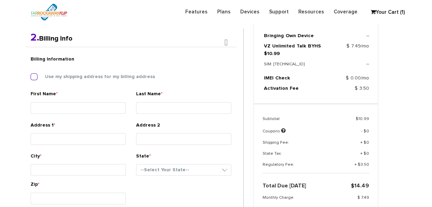
click at [81, 74] on label "Use my shipping address for my billing address" at bounding box center [95, 76] width 120 height 6
click at [31, 75] on input "Use my shipping address for my billing address" at bounding box center [31, 75] width 0 height 0
type input "[PERSON_NAME]"
type input "[STREET_ADDRESS][PERSON_NAME]"
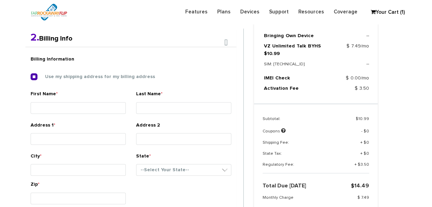
type input "[GEOGRAPHIC_DATA]"
select select "NY"
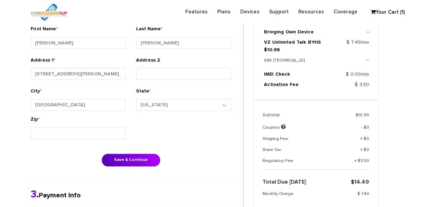
scroll to position [281, 0]
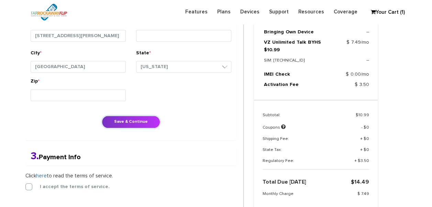
click at [125, 117] on button "Save & Continue" at bounding box center [131, 121] width 58 height 13
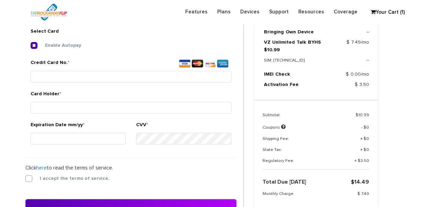
click at [21, 177] on div "1. Shipping Info First Name * [PERSON_NAME] Last Name * [PERSON_NAME] Address […" at bounding box center [134, 79] width 228 height 337
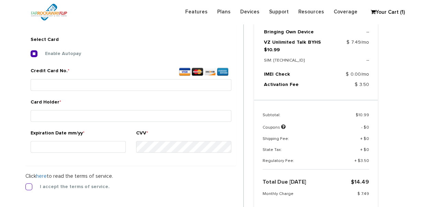
click at [30, 183] on label "I accept the terms of service." at bounding box center [70, 186] width 80 height 6
click at [25, 184] on input "I accept the terms of service." at bounding box center [25, 184] width 0 height 0
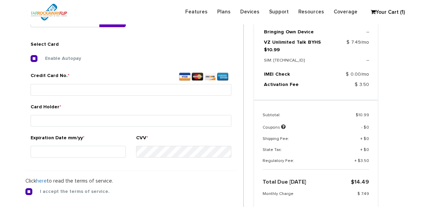
scroll to position [255, 0]
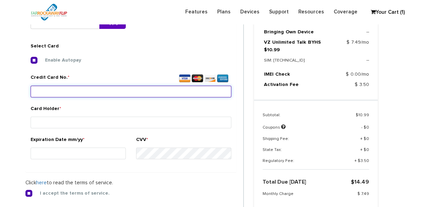
click at [67, 93] on input "Credit Card No. *" at bounding box center [131, 91] width 201 height 12
type input "[CREDIT_CARD_NUMBER]"
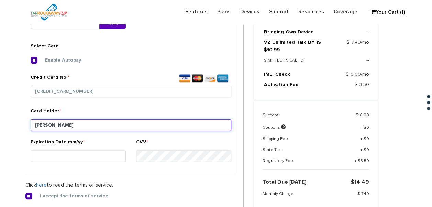
type input "[PERSON_NAME]"
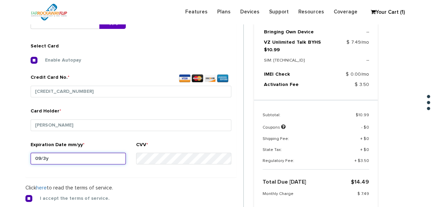
type input "09/30"
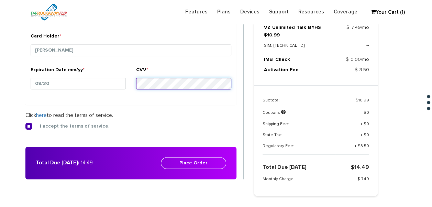
scroll to position [358, 0]
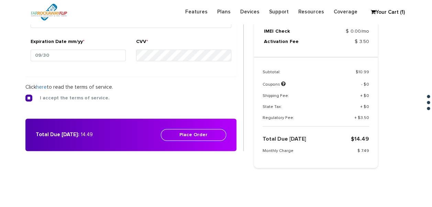
click at [193, 135] on button "Place Order" at bounding box center [193, 135] width 65 height 12
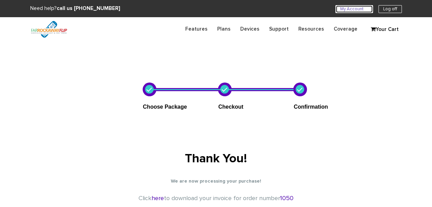
click at [339, 11] on link "My Account U" at bounding box center [353, 9] width 37 height 8
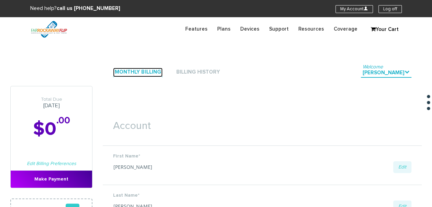
click at [144, 69] on link "Monthly Billing" at bounding box center [137, 72] width 49 height 9
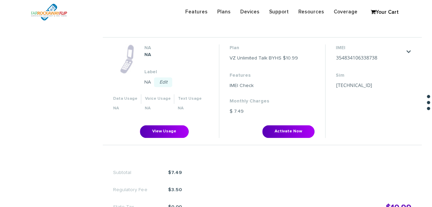
scroll to position [275, 0]
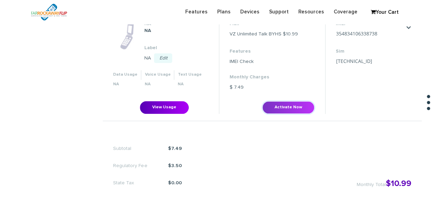
click at [286, 103] on button "Activate Now" at bounding box center [288, 107] width 52 height 13
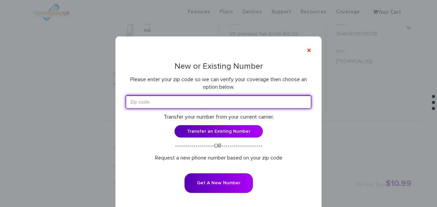
click at [226, 103] on input "text" at bounding box center [218, 101] width 185 height 13
type input "11230"
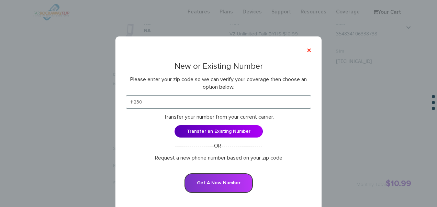
click at [220, 181] on button "Get A New Number" at bounding box center [218, 183] width 68 height 20
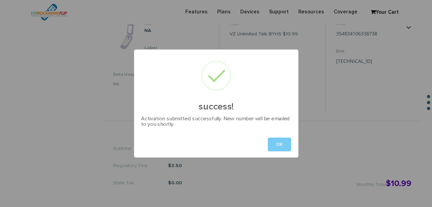
click at [275, 145] on button "OK" at bounding box center [278, 144] width 23 height 14
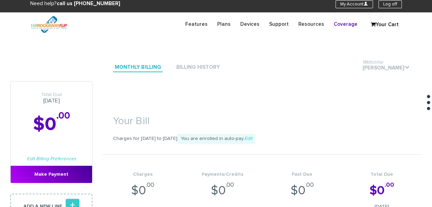
scroll to position [0, 0]
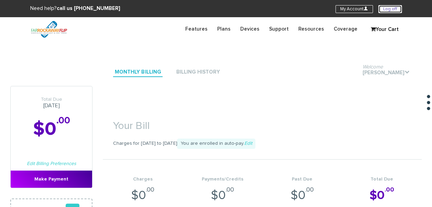
click at [379, 6] on link "Log off" at bounding box center [389, 9] width 23 height 8
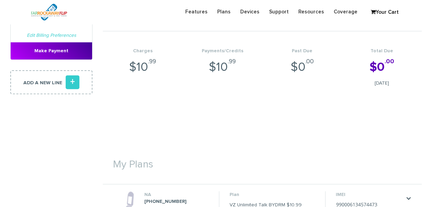
scroll to position [103, 0]
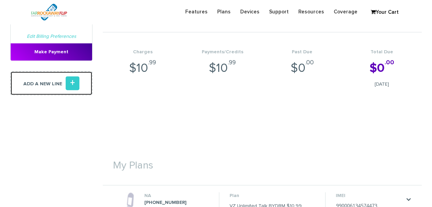
click at [73, 87] on icon "+" at bounding box center [73, 83] width 14 height 14
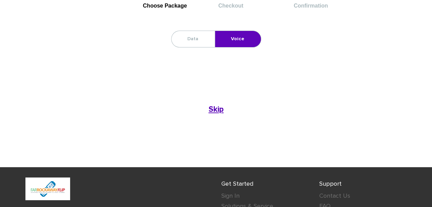
scroll to position [27, 0]
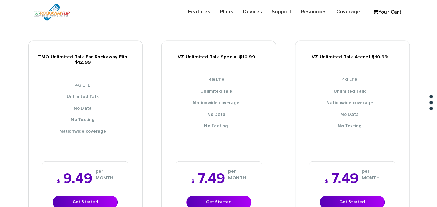
scroll to position [755, 0]
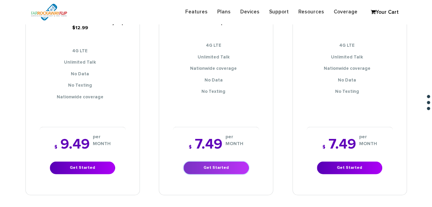
click at [233, 167] on link "Get Started" at bounding box center [215, 167] width 65 height 13
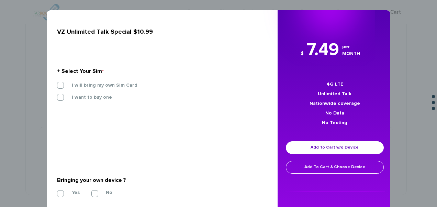
click at [88, 89] on div "I will bring my own Sim Card" at bounding box center [159, 88] width 215 height 12
click at [89, 88] on label "I will bring my own Sim Card" at bounding box center [99, 85] width 76 height 6
click at [57, 83] on input "I will bring my own Sim Card" at bounding box center [57, 83] width 0 height 0
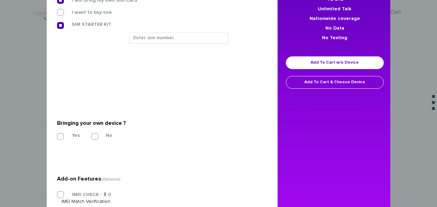
scroll to position [133, 0]
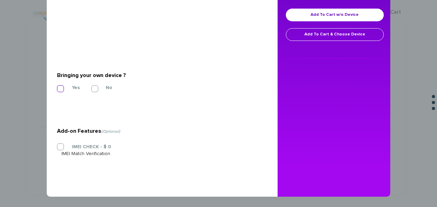
click at [61, 89] on label "Yes" at bounding box center [70, 87] width 18 height 6
click at [57, 87] on input "Yes" at bounding box center [57, 87] width 0 height 0
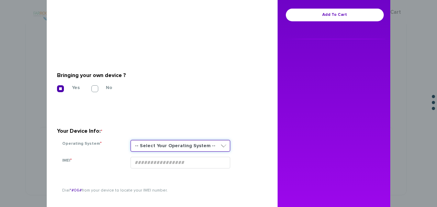
click at [150, 144] on select "-- Select Your Operating System -- ANDROID BLACKBERRY IOS NONE (BASIC PHONE) WI…" at bounding box center [180, 146] width 100 height 12
select select "NONE (BASIC PHONE)"
click at [130, 140] on select "-- Select Your Operating System -- ANDROID BLACKBERRY IOS NONE (BASIC PHONE) WI…" at bounding box center [180, 146] width 100 height 12
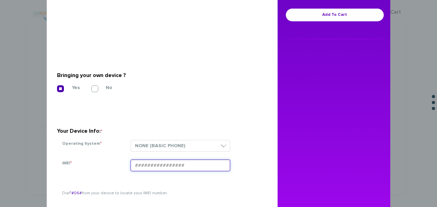
drag, startPoint x: 144, startPoint y: 157, endPoint x: 137, endPoint y: 163, distance: 9.0
click at [137, 163] on input "IMEI *" at bounding box center [180, 165] width 100 height 12
paste input "354834101530628"
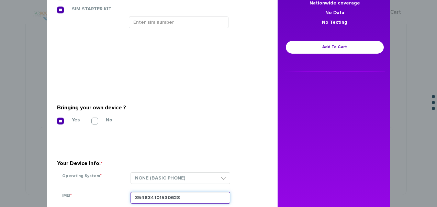
scroll to position [30, 0]
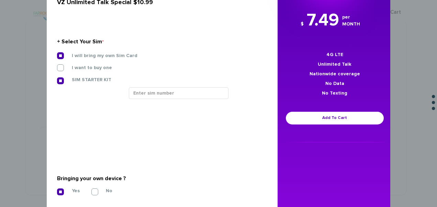
type input "354834101530628"
click at [152, 99] on div at bounding box center [196, 95] width 144 height 17
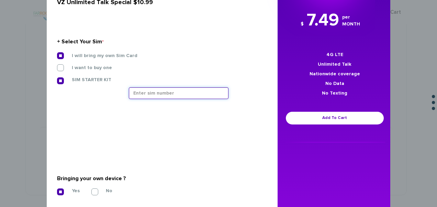
click at [152, 98] on input "text" at bounding box center [179, 93] width 100 height 12
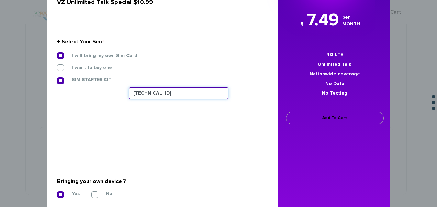
type input "[TECHNICAL_ID]"
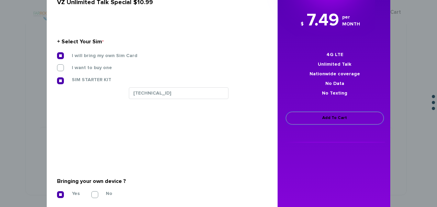
click at [334, 122] on link "Add To Cart" at bounding box center [335, 118] width 98 height 13
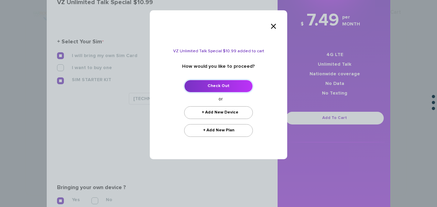
click at [224, 83] on link "Check Out" at bounding box center [218, 86] width 69 height 13
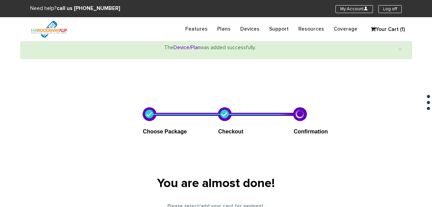
select select "NY"
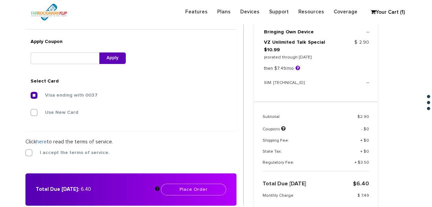
scroll to position [247, 0]
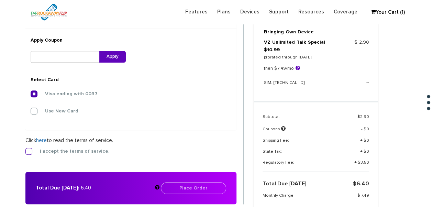
click at [57, 149] on label "I accept the terms of service." at bounding box center [70, 151] width 80 height 6
click at [25, 149] on input "I accept the terms of service." at bounding box center [25, 149] width 0 height 0
click at [204, 185] on button "Place Order" at bounding box center [193, 188] width 65 height 12
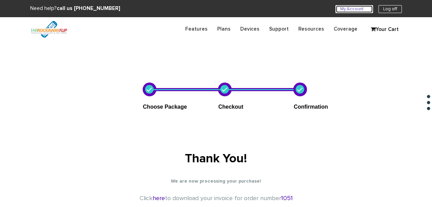
click at [337, 10] on link "My Account U" at bounding box center [353, 9] width 37 height 8
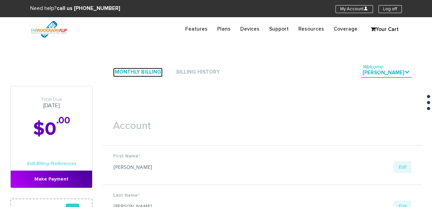
click at [152, 74] on link "Monthly Billing" at bounding box center [137, 72] width 49 height 9
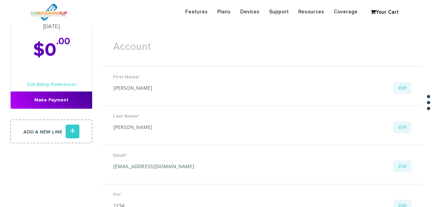
scroll to position [103, 0]
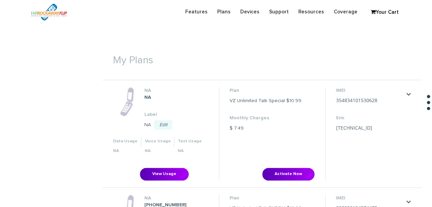
scroll to position [275, 0]
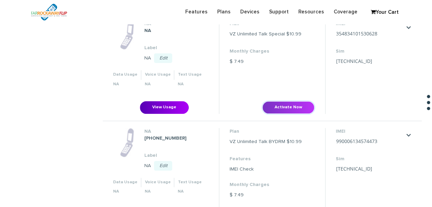
click at [293, 108] on button "Activate Now" at bounding box center [288, 107] width 52 height 13
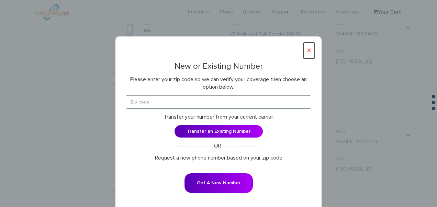
click at [311, 48] on button "×" at bounding box center [308, 51] width 11 height 16
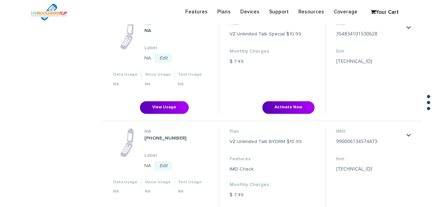
click at [298, 93] on li "Plan VZ Unlimited Talk Special $10.99 Monthly Charges $ 7.49 Activate Now" at bounding box center [272, 66] width 106 height 93
click at [295, 98] on li "Plan VZ Unlimited Talk Special $10.99 Monthly Charges $ 7.49 Activate Now" at bounding box center [272, 66] width 106 height 93
click at [296, 99] on li "Plan VZ Unlimited Talk Special $10.99 Monthly Charges $ 7.49 Activate Now" at bounding box center [272, 66] width 106 height 93
click at [292, 104] on button "Activate Now" at bounding box center [288, 107] width 52 height 13
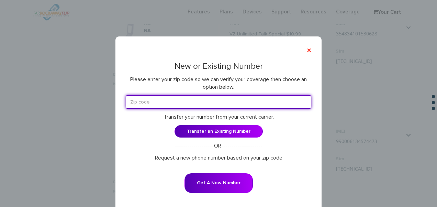
click at [222, 99] on input "text" at bounding box center [218, 101] width 185 height 13
type input "11223"
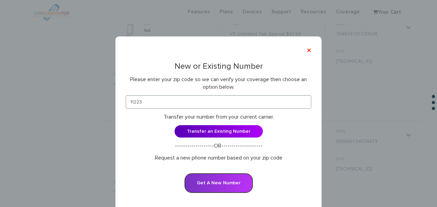
click at [208, 177] on button "Get A New Number" at bounding box center [218, 183] width 68 height 20
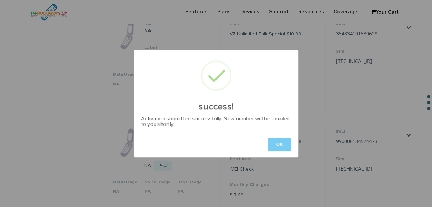
click at [283, 142] on button "OK" at bounding box center [278, 144] width 23 height 14
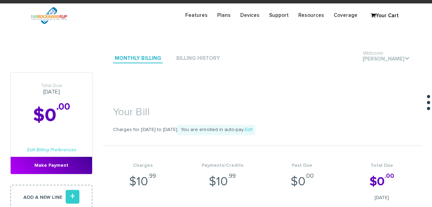
scroll to position [0, 0]
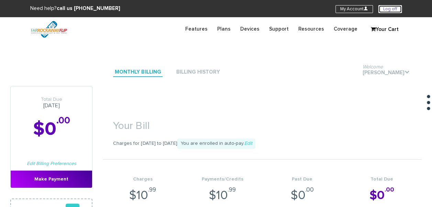
drag, startPoint x: 383, startPoint y: 10, endPoint x: 363, endPoint y: 2, distance: 21.6
click at [383, 10] on link "Log off" at bounding box center [389, 9] width 23 height 8
